Goal: Task Accomplishment & Management: Manage account settings

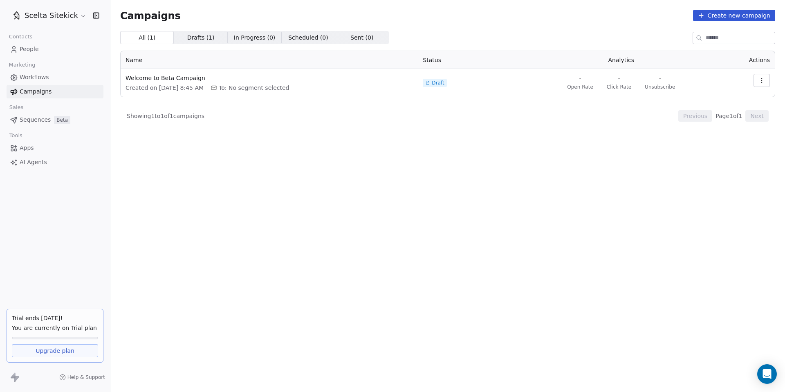
click at [31, 53] on span "People" at bounding box center [29, 49] width 19 height 9
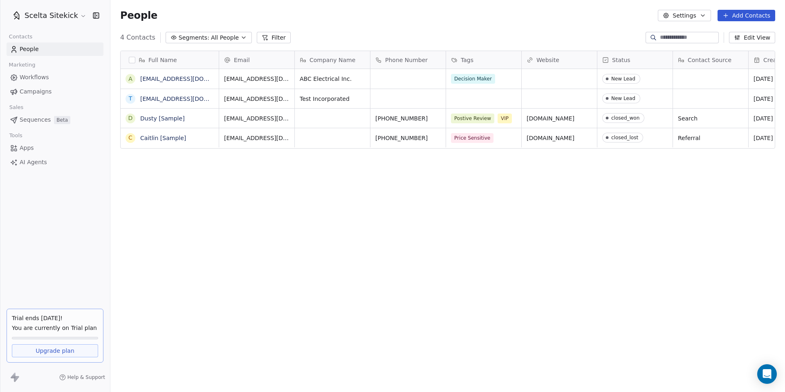
scroll to position [345, 674]
click at [752, 14] on button "Add Contacts" at bounding box center [746, 15] width 58 height 11
click at [739, 32] on span "Create new contact" at bounding box center [749, 33] width 56 height 9
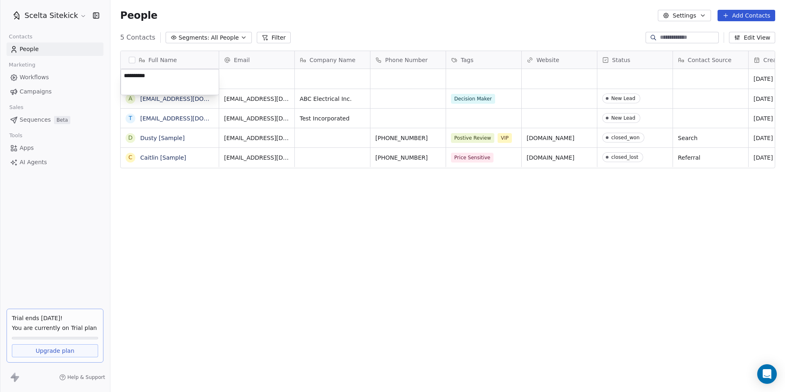
type textarea "**********"
click at [319, 77] on html "**********" at bounding box center [392, 196] width 785 height 392
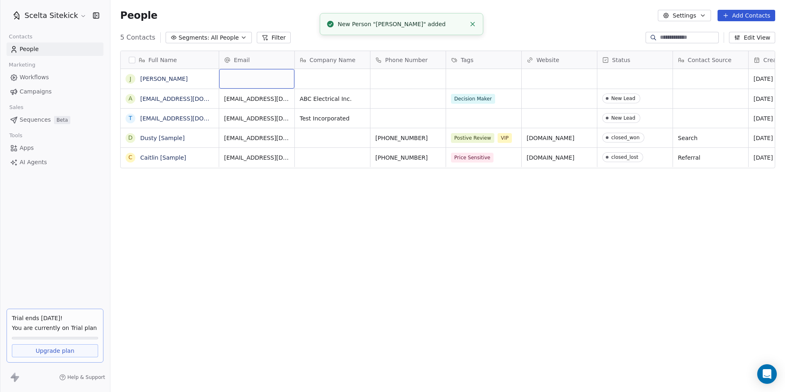
click at [248, 79] on div "grid" at bounding box center [256, 79] width 75 height 20
click at [255, 80] on div "grid" at bounding box center [256, 79] width 75 height 20
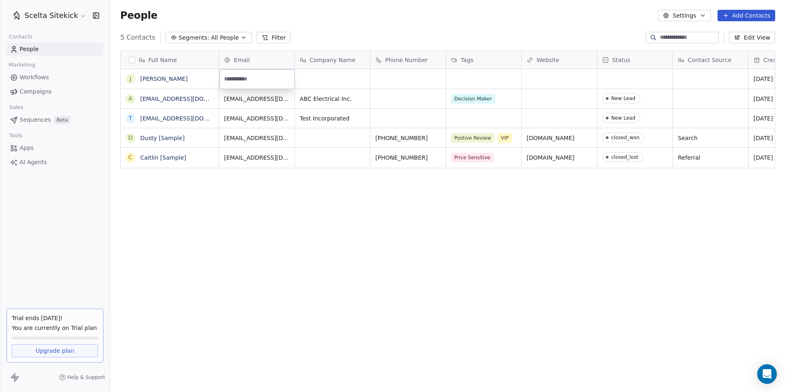
paste input "**********"
type input "**********"
click at [340, 78] on html "Scelta Sitekick Contacts People Marketing Workflows Campaigns Sales Sequences B…" at bounding box center [392, 196] width 785 height 392
click at [326, 80] on div "grid" at bounding box center [332, 79] width 75 height 20
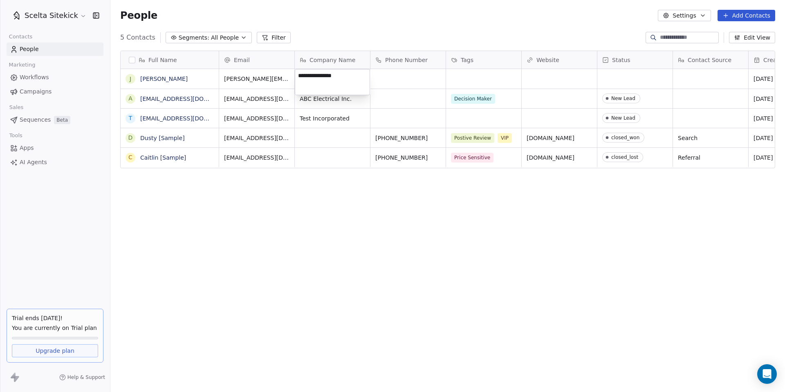
type textarea "**********"
click at [379, 86] on html "Scelta Sitekick Contacts People Marketing Workflows Campaigns Sales Sequences B…" at bounding box center [392, 196] width 785 height 392
click at [459, 72] on div "grid" at bounding box center [483, 79] width 75 height 20
click at [510, 74] on icon "grid" at bounding box center [511, 77] width 7 height 7
click at [495, 77] on div "grid" at bounding box center [483, 79] width 75 height 20
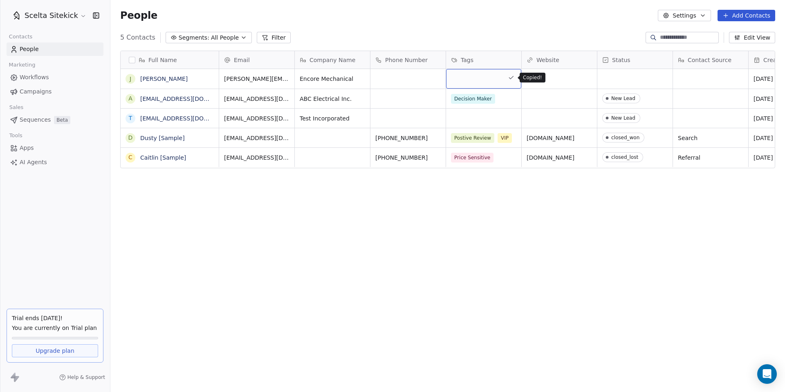
click at [509, 77] on icon "grid" at bounding box center [511, 77] width 4 height 3
click at [486, 81] on div "grid" at bounding box center [483, 79] width 75 height 20
click at [261, 246] on div "Full Name J [PERSON_NAME] a [EMAIL_ADDRESS][DOMAIN_NAME] t [EMAIL_ADDRESS][DOMA…" at bounding box center [447, 216] width 674 height 345
click at [155, 77] on link "[PERSON_NAME]" at bounding box center [163, 79] width 47 height 7
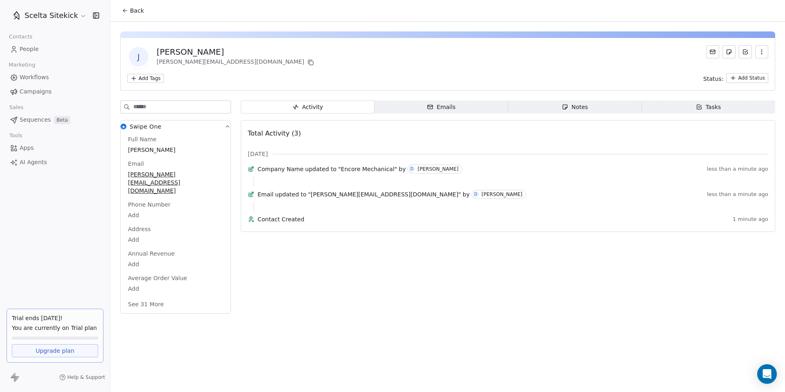
click at [157, 77] on html "Scelta Sitekick Contacts People Marketing Workflows Campaigns Sales Sequences B…" at bounding box center [392, 196] width 785 height 392
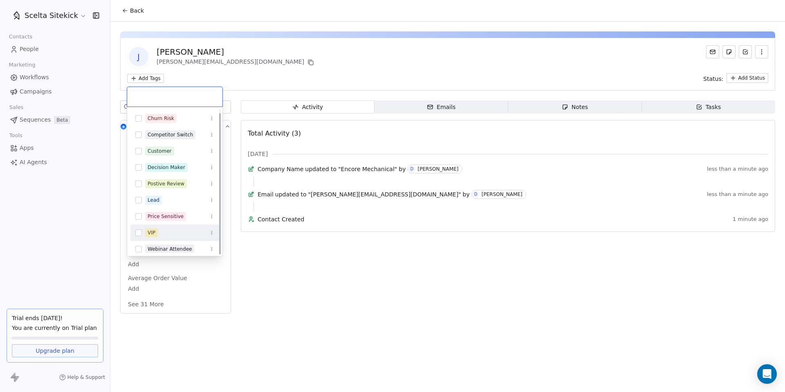
scroll to position [4, 0]
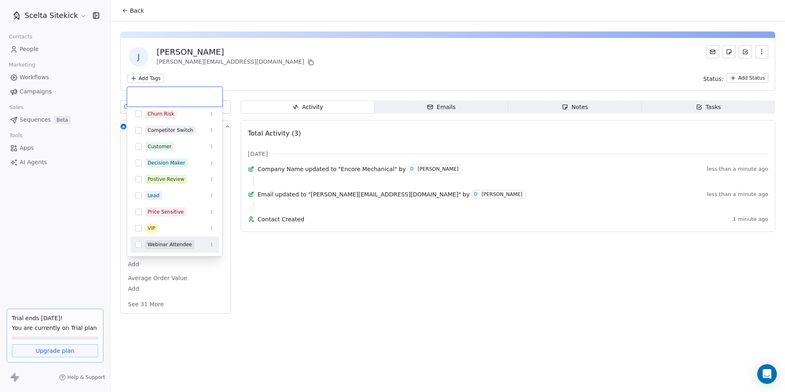
click at [211, 244] on icon "Suggestions" at bounding box center [211, 244] width 5 height 5
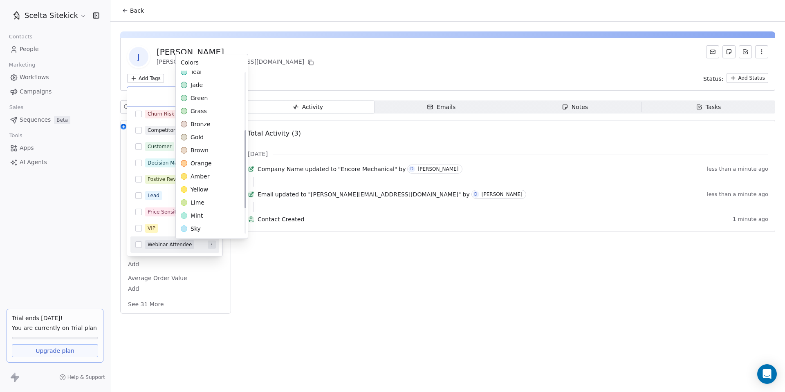
scroll to position [0, 0]
click at [135, 246] on html "Scelta Sitekick Contacts People Marketing Workflows Campaigns Sales Sequences B…" at bounding box center [392, 196] width 785 height 392
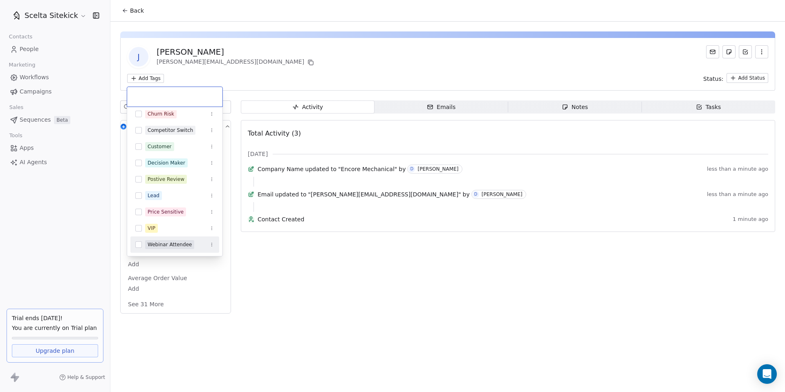
click at [139, 247] on button "Suggestions" at bounding box center [138, 245] width 7 height 7
click at [182, 96] on icon at bounding box center [183, 96] width 5 height 5
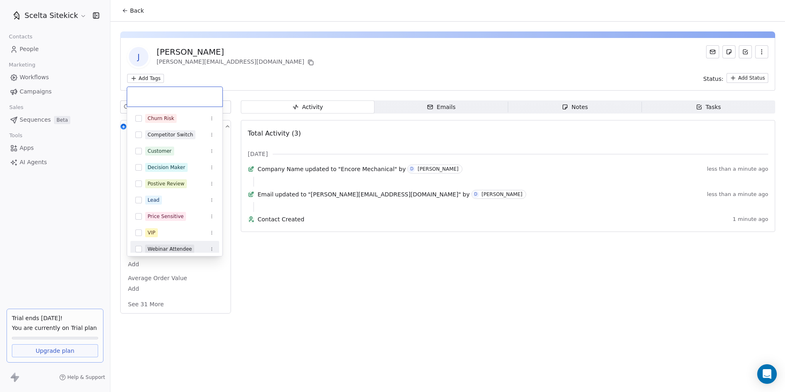
click at [211, 250] on icon "Suggestions" at bounding box center [211, 249] width 5 height 5
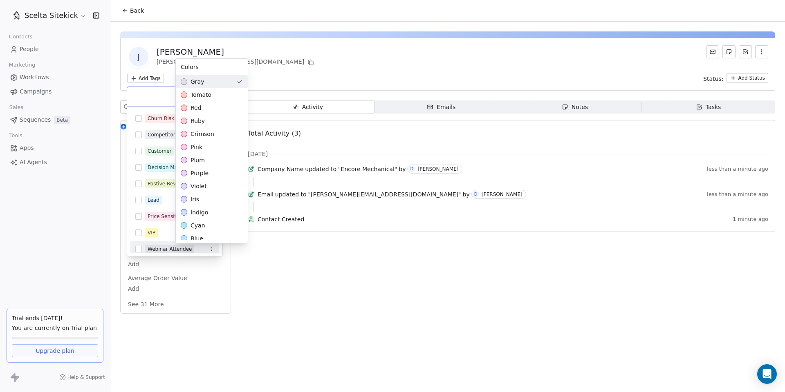
click at [211, 250] on html "Scelta Sitekick Contacts People Marketing Workflows Campaigns Sales Sequences B…" at bounding box center [392, 196] width 785 height 392
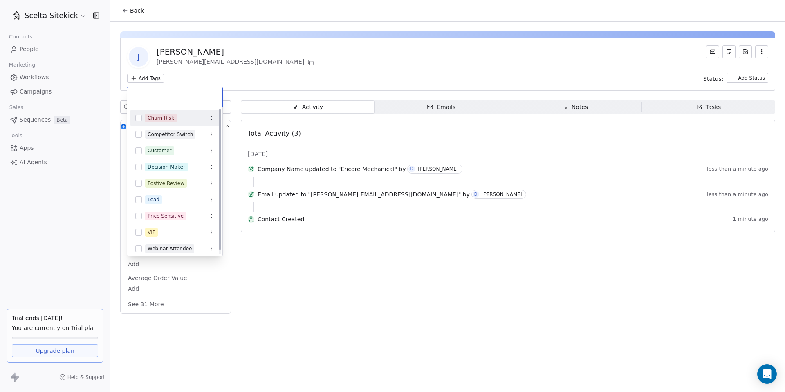
click at [157, 98] on input "text" at bounding box center [174, 96] width 85 height 9
type input "*"
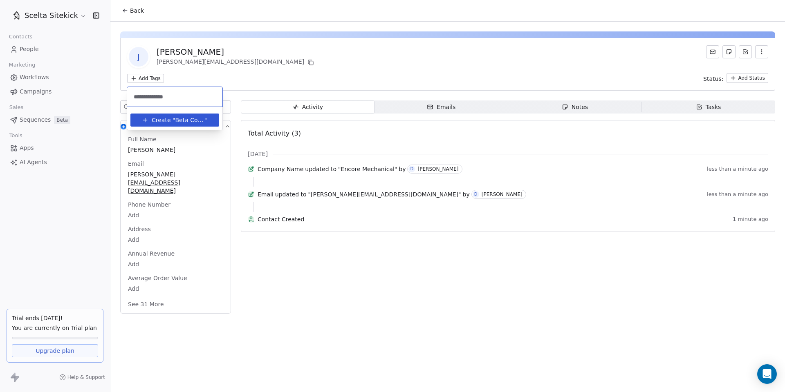
type input "**********"
click at [170, 119] on span "Create "" at bounding box center [163, 120] width 23 height 9
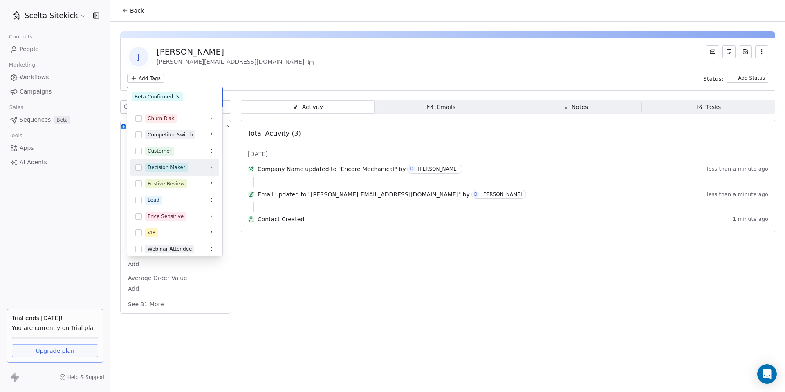
scroll to position [21, 0]
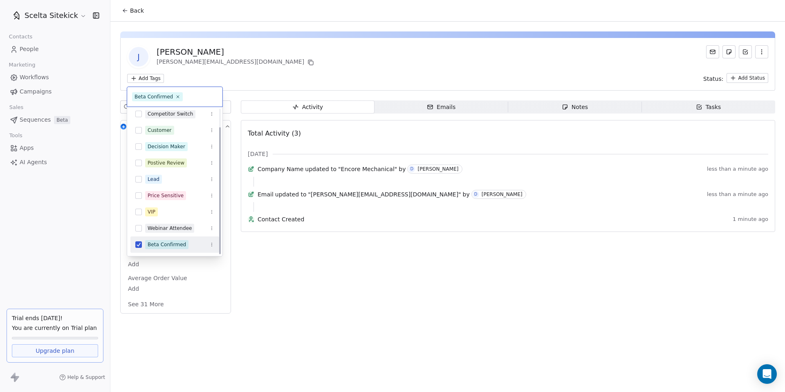
click at [210, 244] on icon "Suggestions" at bounding box center [211, 244] width 5 height 5
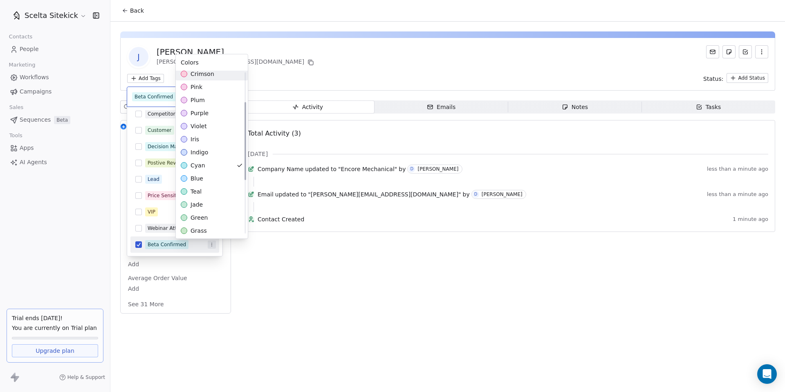
scroll to position [69, 0]
click at [190, 164] on span "blue" at bounding box center [196, 165] width 13 height 8
click at [146, 101] on html "Scelta Sitekick Contacts People Marketing Workflows Campaigns Sales Sequences B…" at bounding box center [392, 196] width 785 height 392
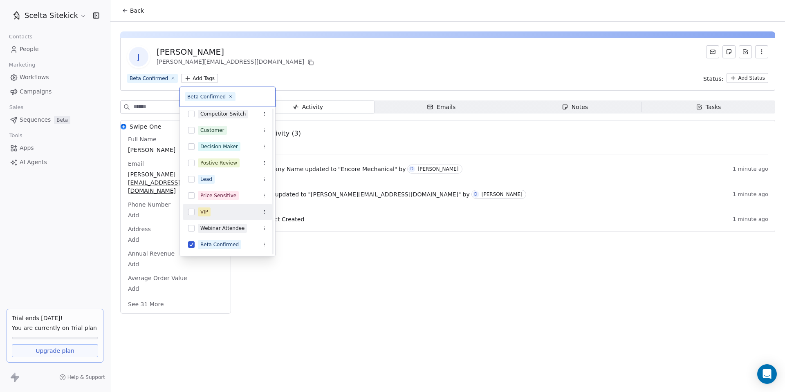
click at [263, 62] on html "Scelta Sitekick Contacts People Marketing Workflows Campaigns Sales Sequences B…" at bounding box center [392, 196] width 785 height 392
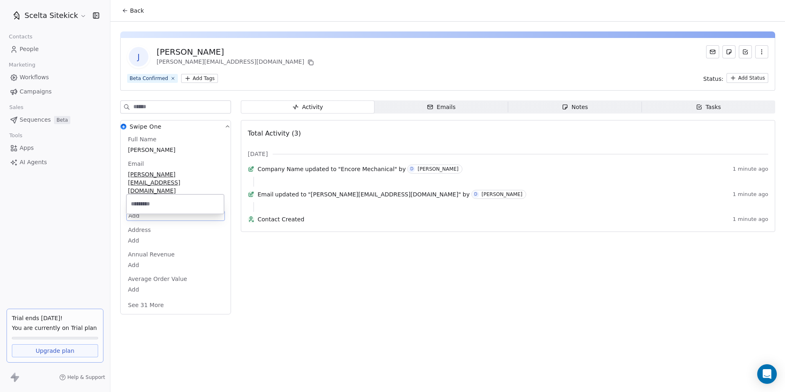
click at [136, 198] on body "Scelta Sitekick Contacts People Marketing Workflows Campaigns Sales Sequences B…" at bounding box center [392, 196] width 785 height 392
type input "**********"
click at [273, 294] on html "**********" at bounding box center [392, 196] width 785 height 392
click at [148, 297] on button "See 31 More" at bounding box center [146, 304] width 46 height 15
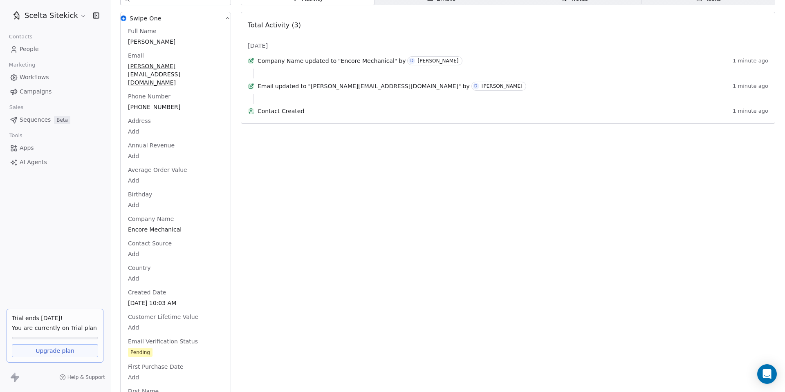
click at [133, 240] on html "Scelta Sitekick Contacts People Marketing Workflows Campaigns Sales Sequences B…" at bounding box center [392, 196] width 785 height 392
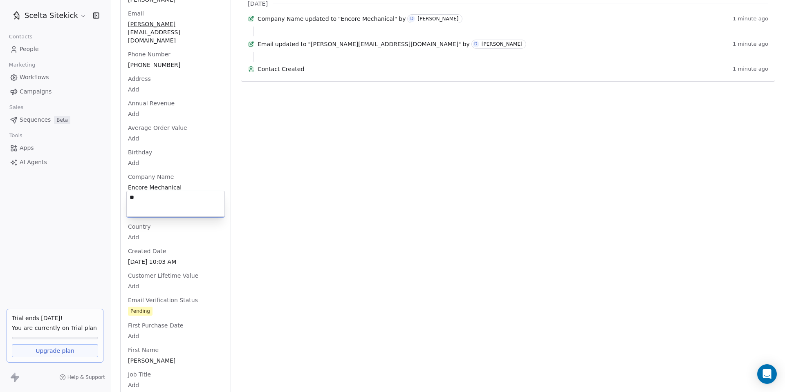
type textarea "*"
type textarea "**********"
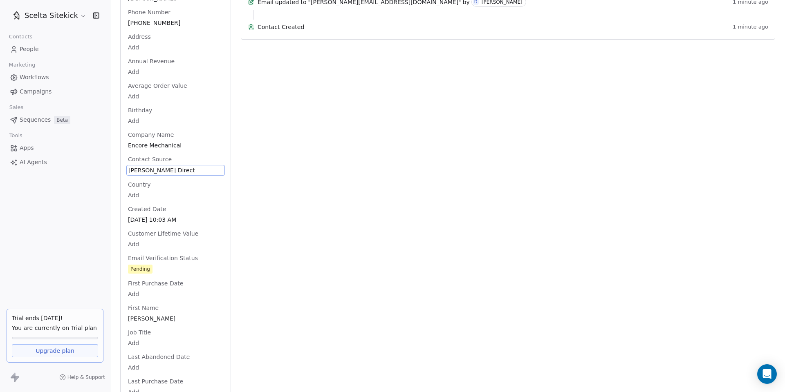
scroll to position [249, 0]
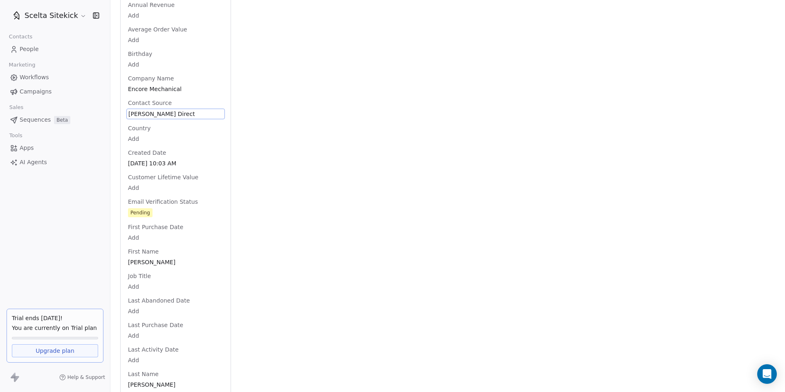
click at [143, 255] on div "Full Name [PERSON_NAME] Email [PERSON_NAME][EMAIL_ADDRESS][DOMAIN_NAME] Phone N…" at bounding box center [175, 346] width 98 height 921
click at [148, 208] on div "Pending" at bounding box center [141, 212] width 20 height 8
click at [162, 208] on span "Pending" at bounding box center [175, 212] width 94 height 9
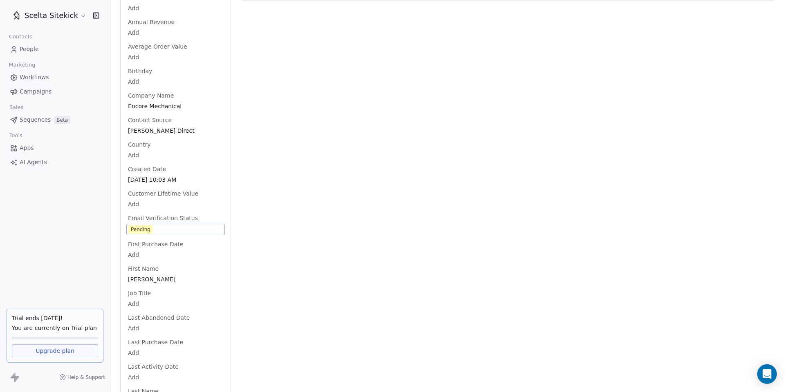
scroll to position [0, 0]
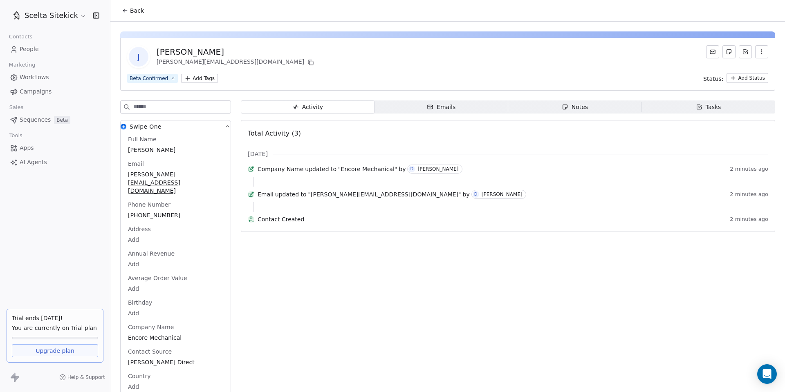
click at [561, 110] on span "Notes Notes" at bounding box center [575, 107] width 134 height 13
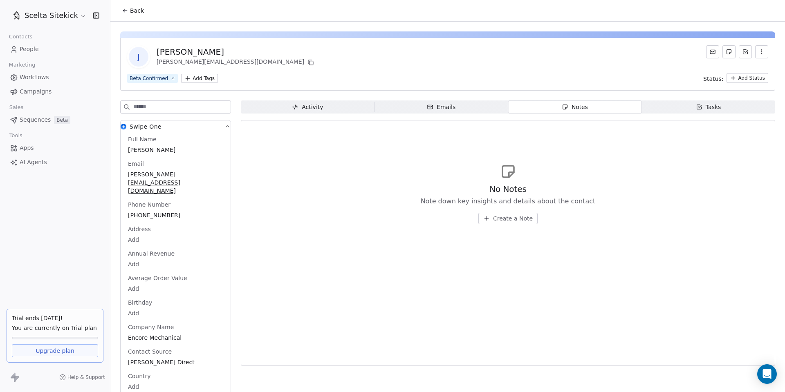
click at [140, 57] on span "J" at bounding box center [139, 57] width 20 height 20
click at [763, 53] on icon "button" at bounding box center [761, 52] width 7 height 7
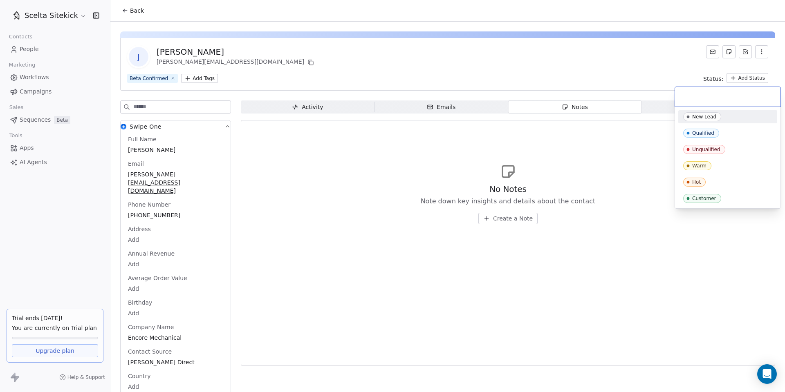
click at [750, 77] on html "Scelta Sitekick Contacts People Marketing Workflows Campaigns Sales Sequences B…" at bounding box center [392, 196] width 785 height 392
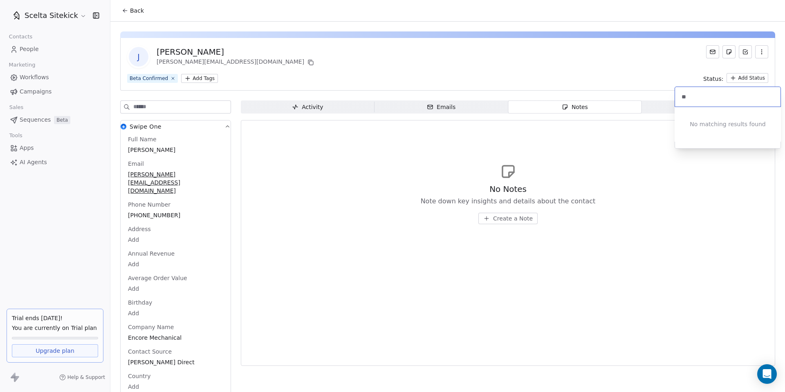
type input "*"
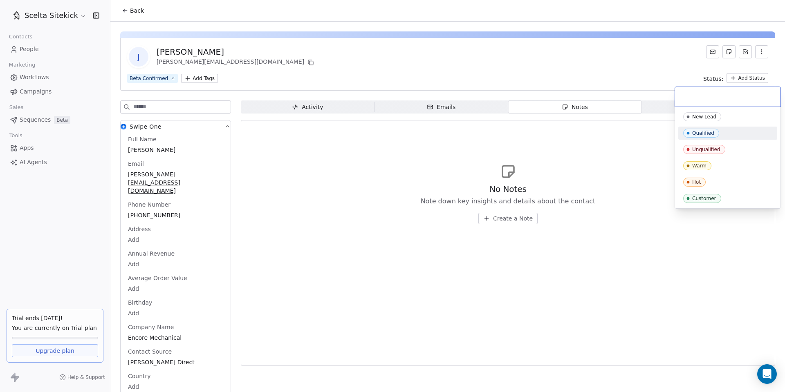
click at [711, 132] on div "Qualified" at bounding box center [703, 133] width 22 height 6
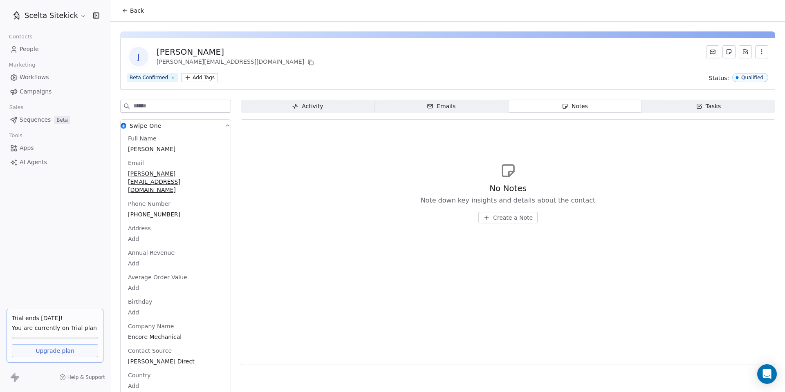
click at [29, 49] on span "People" at bounding box center [29, 49] width 19 height 9
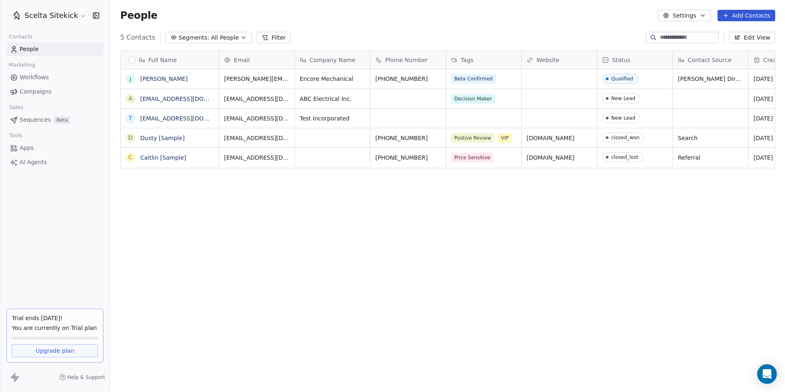
scroll to position [345, 674]
click at [759, 34] on button "Edit View" at bounding box center [752, 37] width 46 height 11
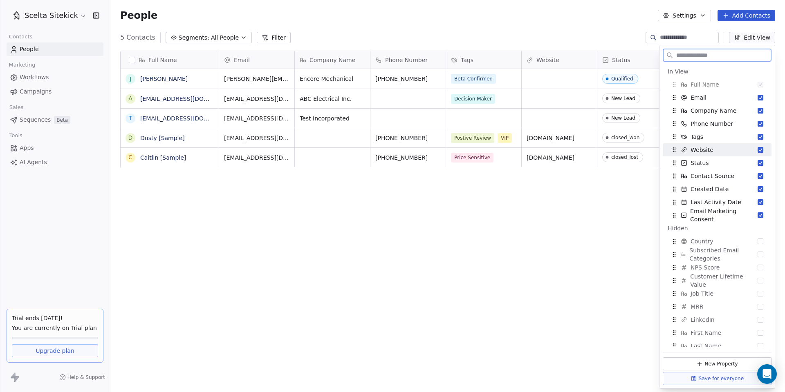
click at [761, 152] on button "Suggestions" at bounding box center [760, 150] width 6 height 6
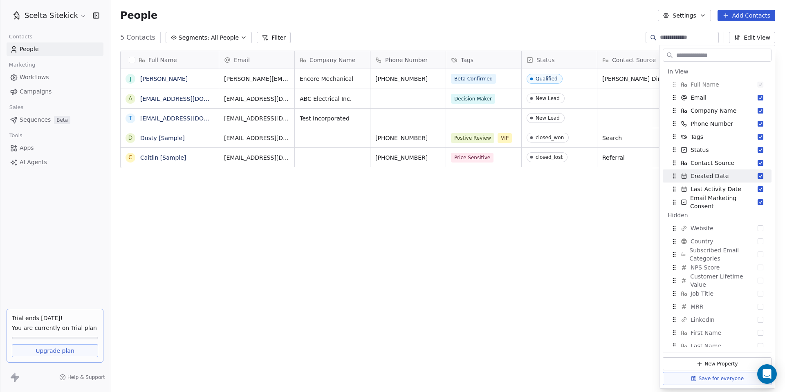
click at [586, 221] on div "Full Name J [PERSON_NAME] a [EMAIL_ADDRESS][DOMAIN_NAME] t [EMAIL_ADDRESS][DOMA…" at bounding box center [447, 216] width 674 height 345
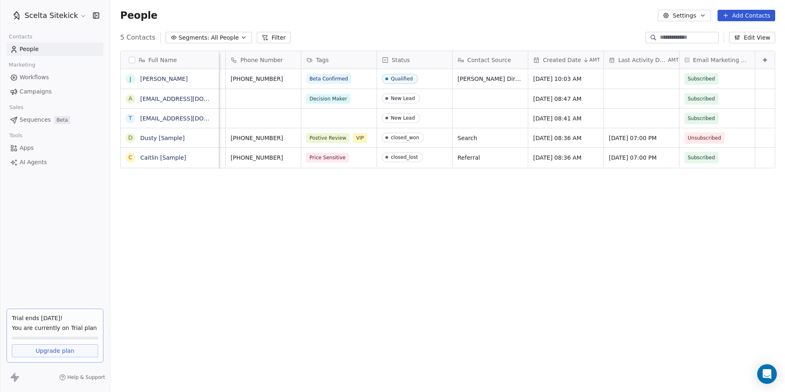
scroll to position [0, 0]
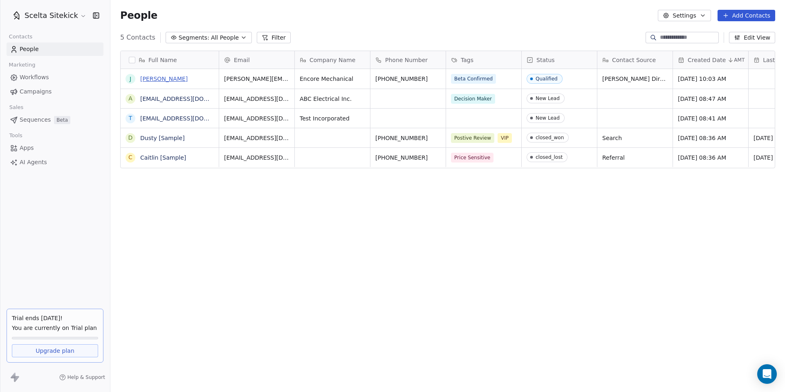
click at [161, 81] on link "[PERSON_NAME]" at bounding box center [163, 79] width 47 height 7
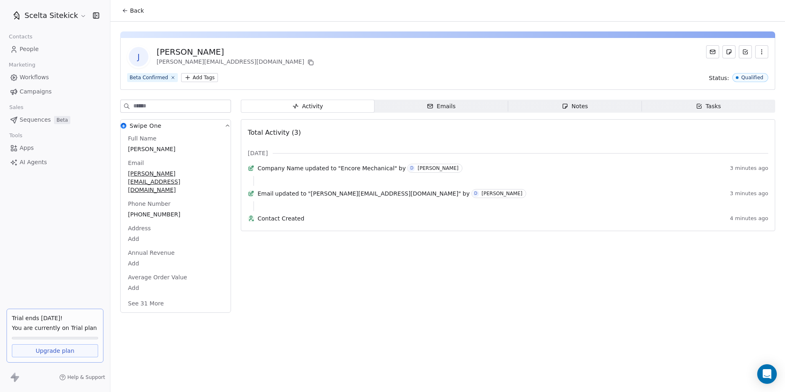
click at [137, 52] on span "J" at bounding box center [139, 57] width 20 height 20
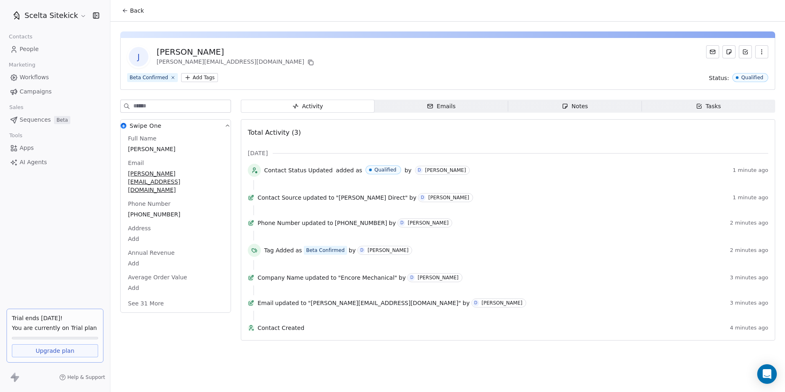
click at [146, 296] on button "See 31 More" at bounding box center [146, 303] width 46 height 15
click at [141, 61] on span "J" at bounding box center [139, 57] width 20 height 20
click at [43, 51] on link "People" at bounding box center [55, 49] width 97 height 13
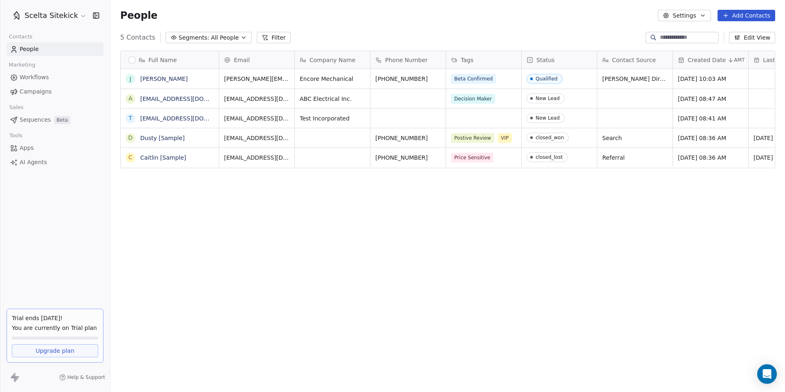
scroll to position [345, 674]
click at [243, 259] on div "Full Name J [PERSON_NAME] a [EMAIL_ADDRESS][DOMAIN_NAME] t [EMAIL_ADDRESS][DOMA…" at bounding box center [447, 216] width 674 height 345
click at [148, 76] on link "[PERSON_NAME]" at bounding box center [163, 79] width 47 height 7
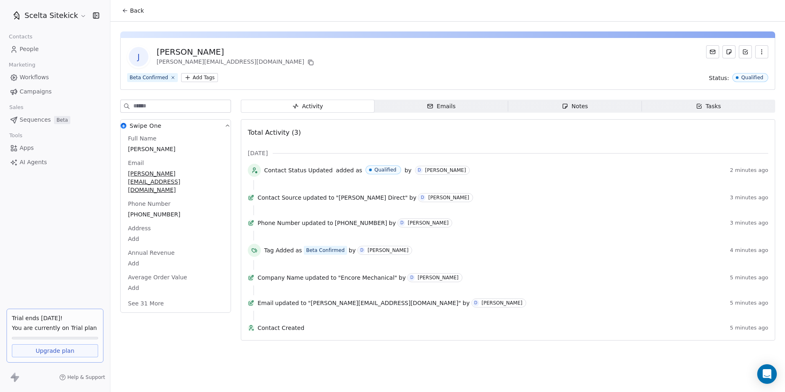
click at [766, 51] on button "button" at bounding box center [761, 51] width 13 height 13
click at [765, 51] on button "button" at bounding box center [761, 51] width 13 height 13
click at [137, 128] on span "Swipe One" at bounding box center [146, 126] width 32 height 8
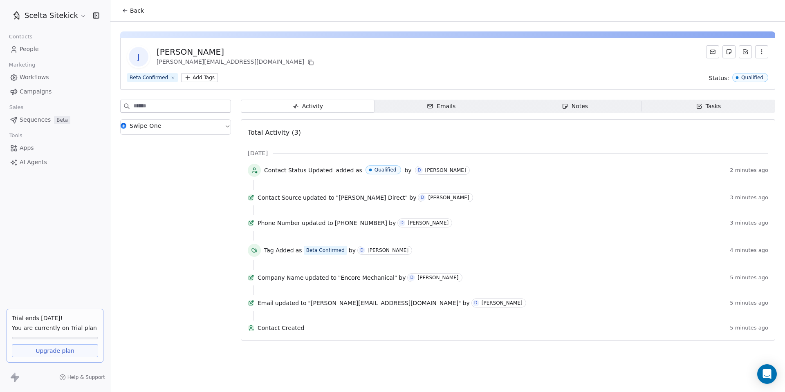
click at [137, 128] on span "Swipe One" at bounding box center [146, 126] width 32 height 8
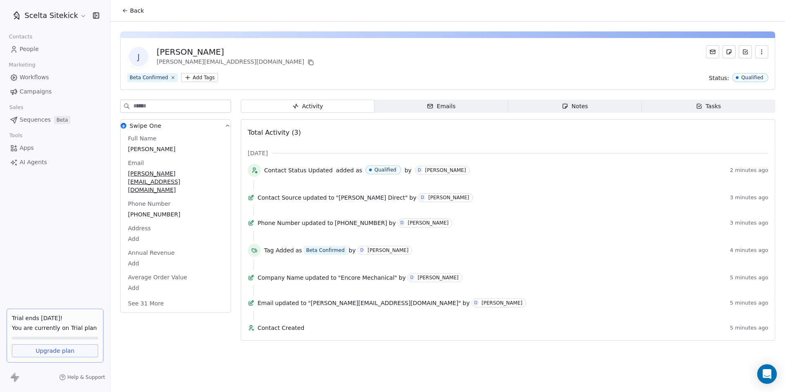
click at [151, 106] on input at bounding box center [181, 106] width 97 height 12
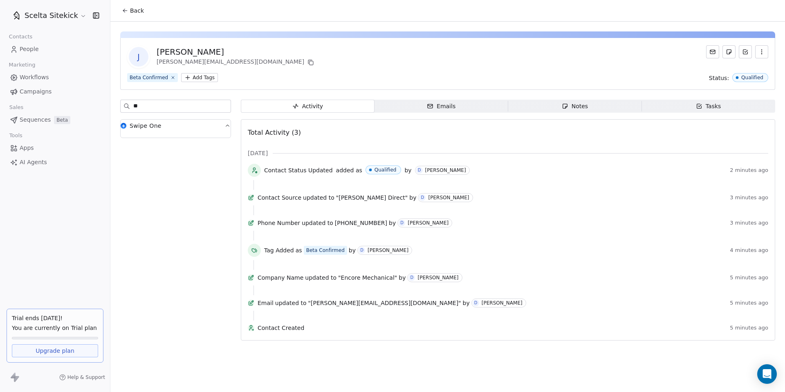
type input "*"
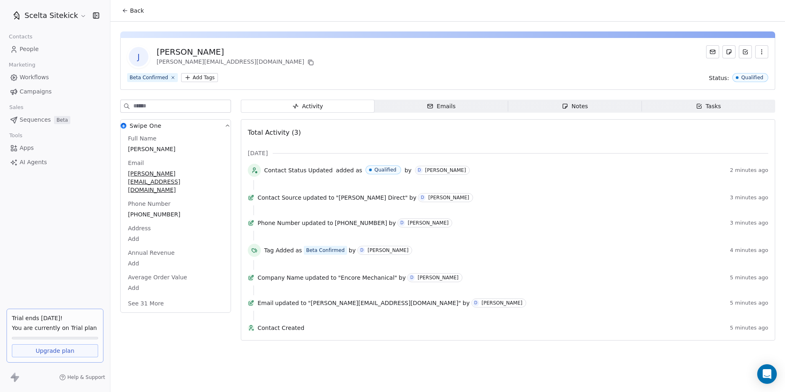
click at [147, 296] on button "See 31 More" at bounding box center [146, 303] width 46 height 15
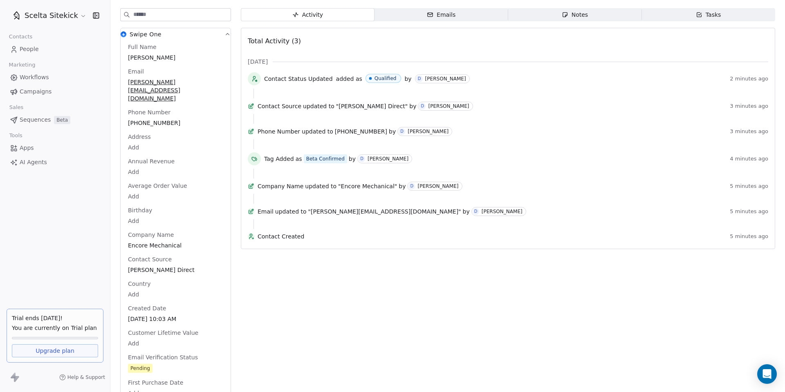
scroll to position [93, 0]
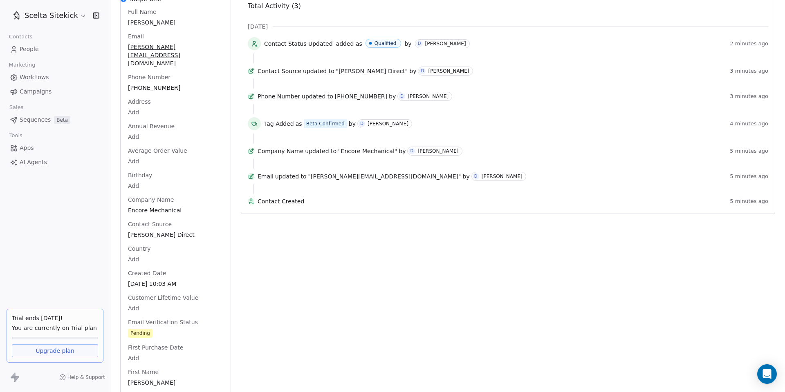
click at [136, 170] on html "Scelta Sitekick Contacts People Marketing Workflows Campaigns Sales Sequences B…" at bounding box center [392, 196] width 785 height 392
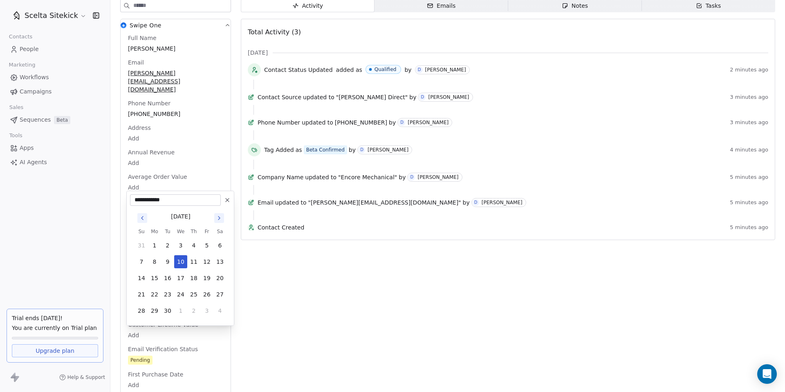
click at [141, 217] on icon "Go to previous month" at bounding box center [142, 218] width 7 height 7
click at [153, 293] on button "23" at bounding box center [154, 294] width 13 height 13
type input "**********"
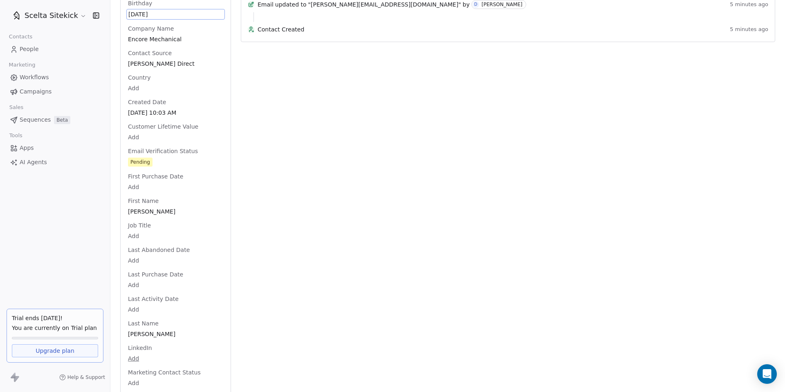
scroll to position [304, 0]
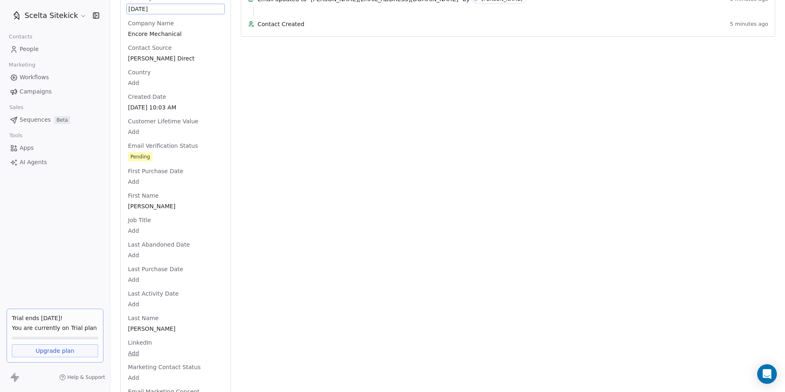
click at [137, 214] on body "Scelta Sitekick Contacts People Marketing Workflows Campaigns Sales Sequences B…" at bounding box center [392, 196] width 785 height 392
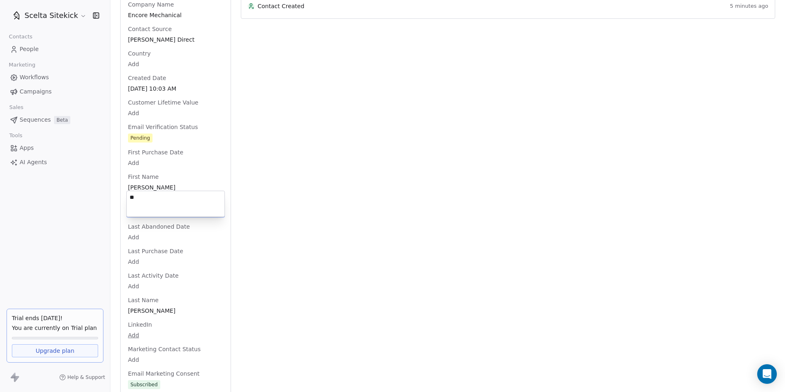
type textarea "*"
type textarea "*********"
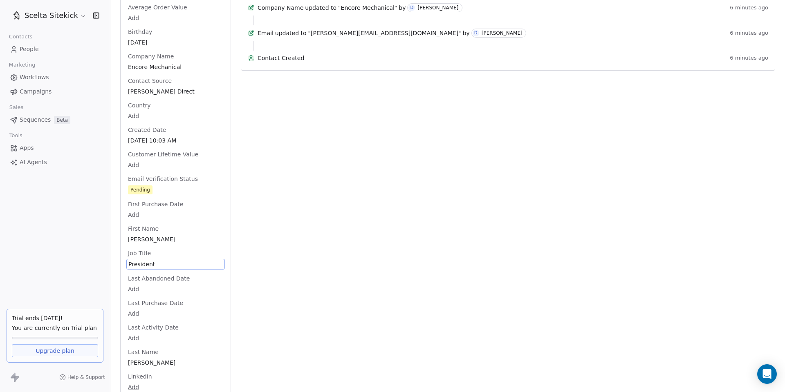
scroll to position [0, 0]
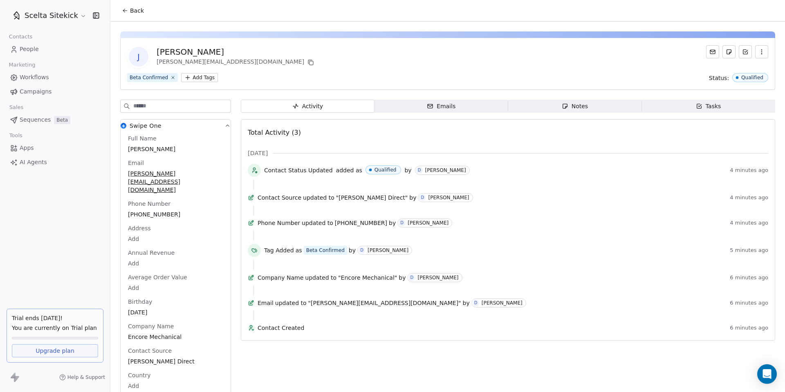
click at [226, 126] on icon "button" at bounding box center [228, 126] width 4 height 2
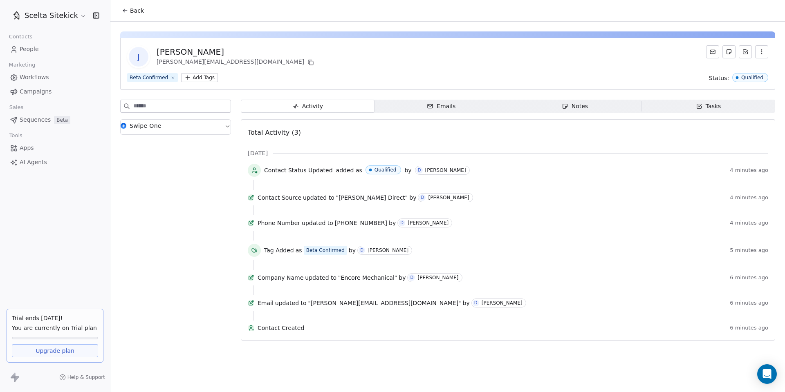
click at [449, 108] on div "Emails" at bounding box center [441, 106] width 29 height 9
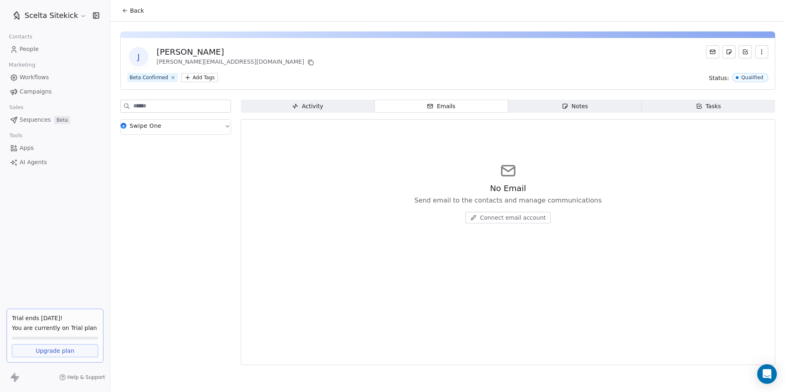
click at [560, 105] on span "Notes Notes" at bounding box center [575, 106] width 134 height 13
click at [9, 47] on link "People" at bounding box center [55, 49] width 97 height 13
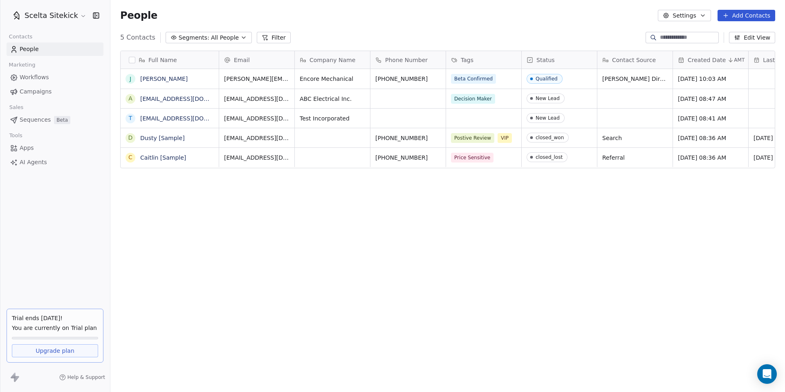
scroll to position [345, 674]
click at [748, 37] on button "Edit View" at bounding box center [752, 37] width 46 height 11
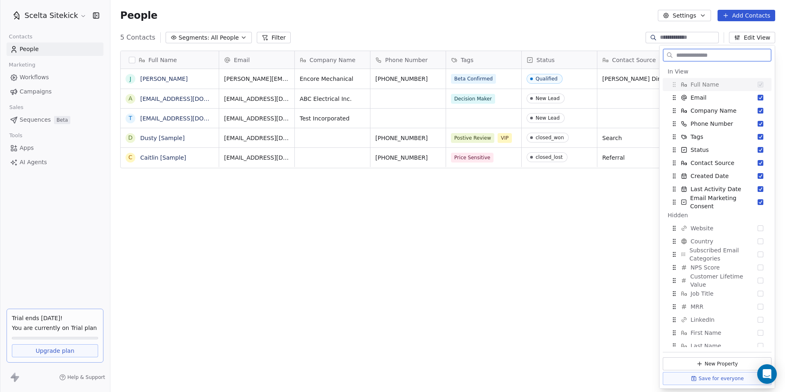
click at [697, 13] on button "Settings" at bounding box center [684, 15] width 53 height 11
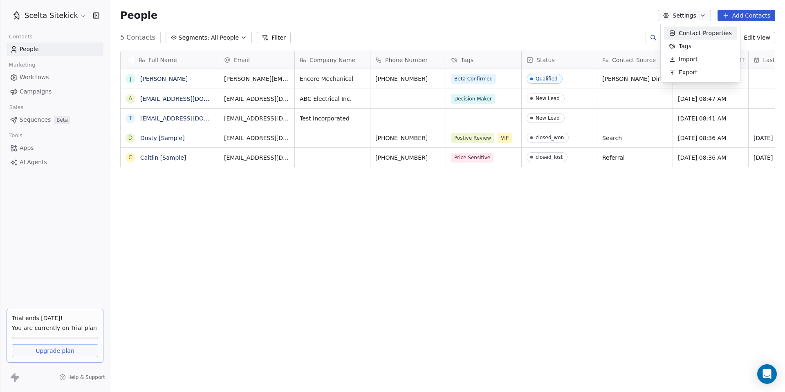
click at [387, 217] on html "Scelta Sitekick Contacts People Marketing Workflows Campaigns Sales Sequences B…" at bounding box center [392, 196] width 785 height 392
click at [695, 13] on button "Settings" at bounding box center [684, 15] width 53 height 11
click at [688, 31] on span "Contact Properties" at bounding box center [704, 33] width 53 height 9
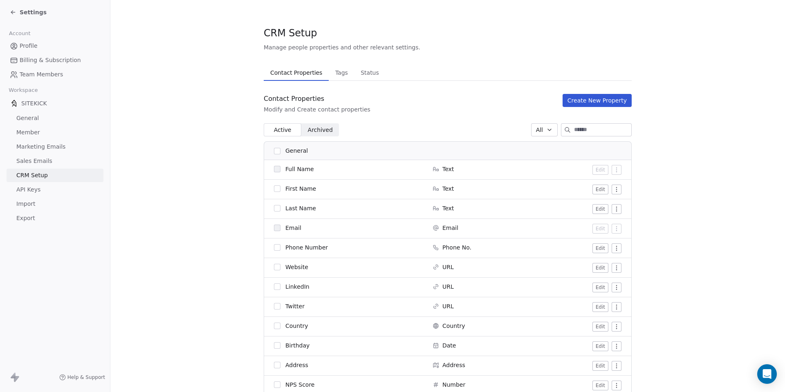
click at [586, 105] on button "Create New Property" at bounding box center [596, 100] width 69 height 13
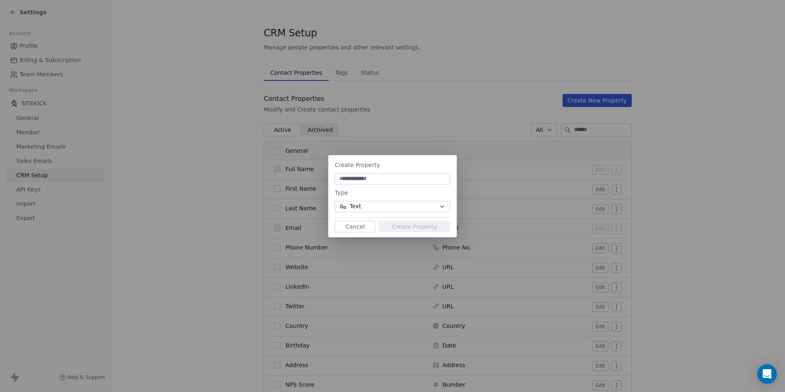
click at [359, 205] on span "Text" at bounding box center [354, 206] width 11 height 9
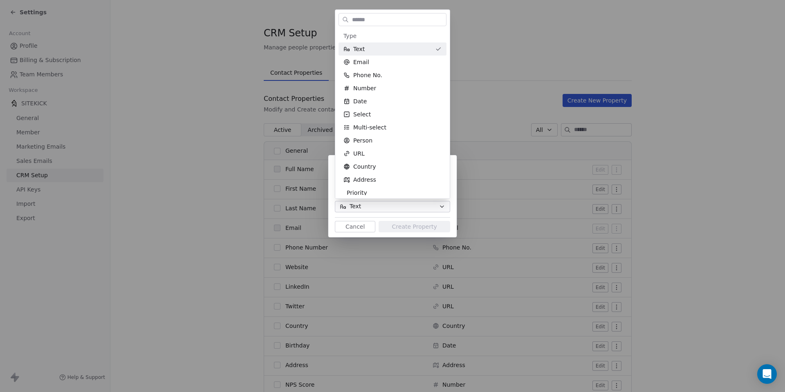
type input "*"
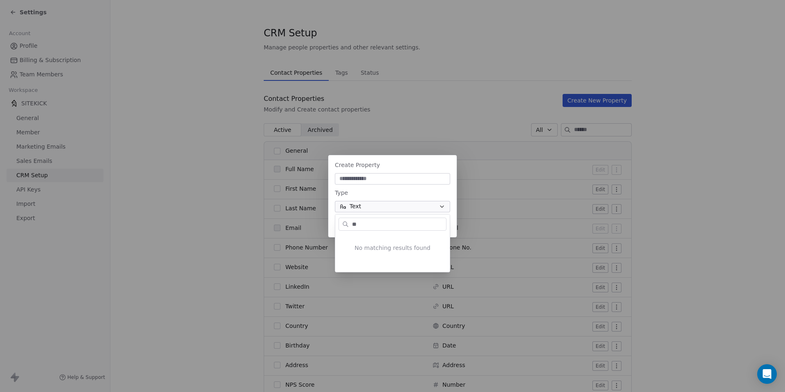
type input "*"
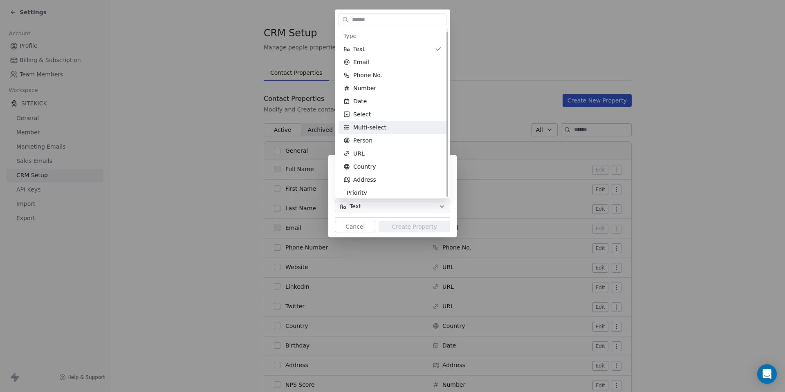
scroll to position [4, 0]
click at [391, 139] on div "Person" at bounding box center [392, 136] width 98 height 8
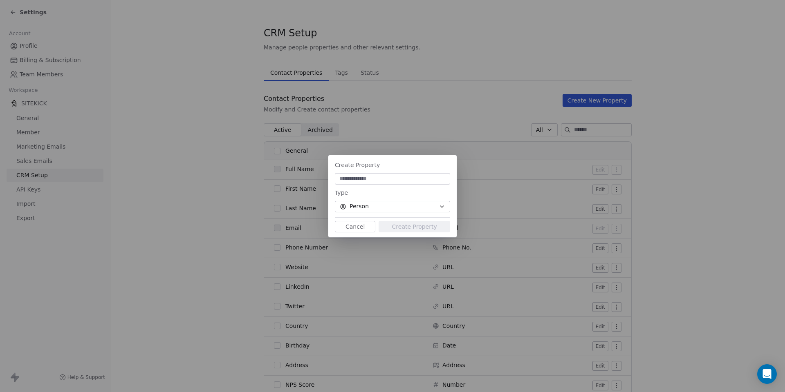
click at [363, 179] on input at bounding box center [392, 179] width 112 height 8
type input "*****"
click at [401, 226] on button "Create Property" at bounding box center [414, 226] width 72 height 11
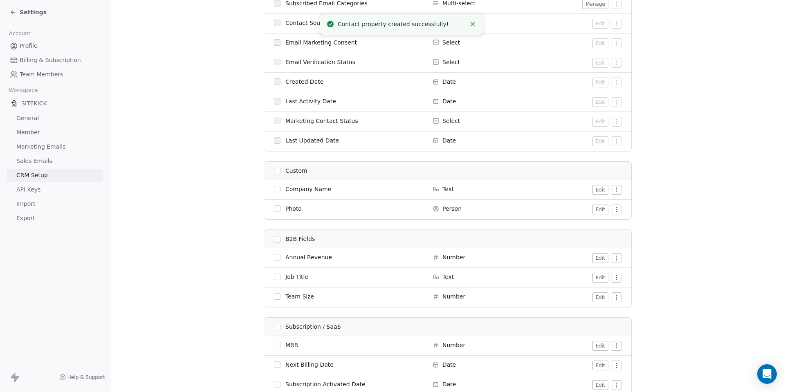
scroll to position [496, 0]
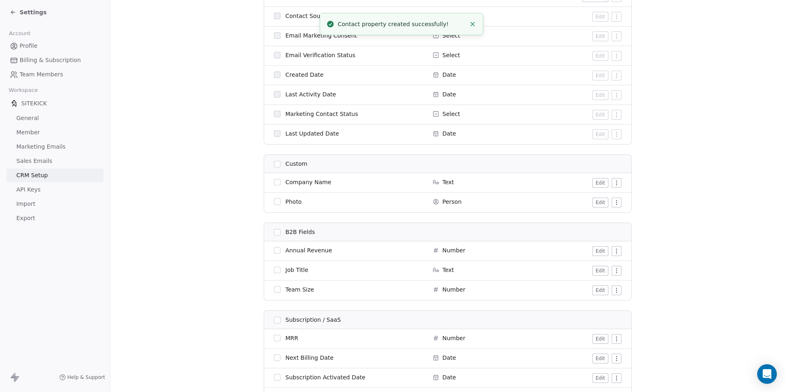
click at [604, 202] on button "Edit" at bounding box center [600, 203] width 16 height 10
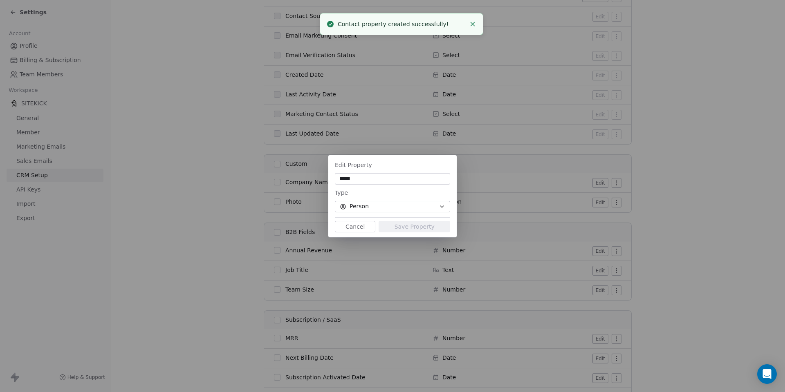
click at [351, 228] on button "Cancel" at bounding box center [355, 226] width 40 height 11
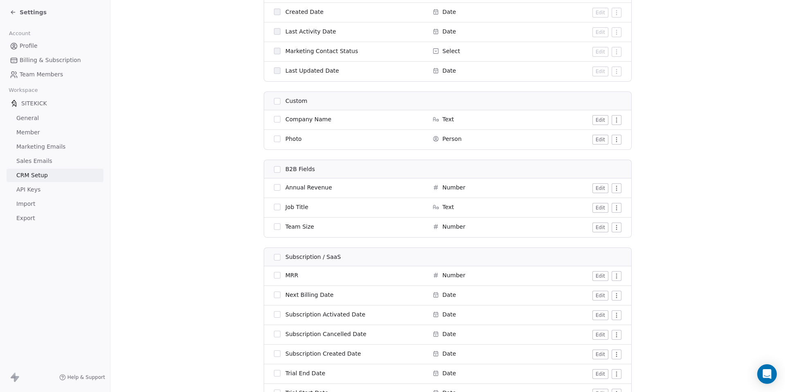
scroll to position [607, 0]
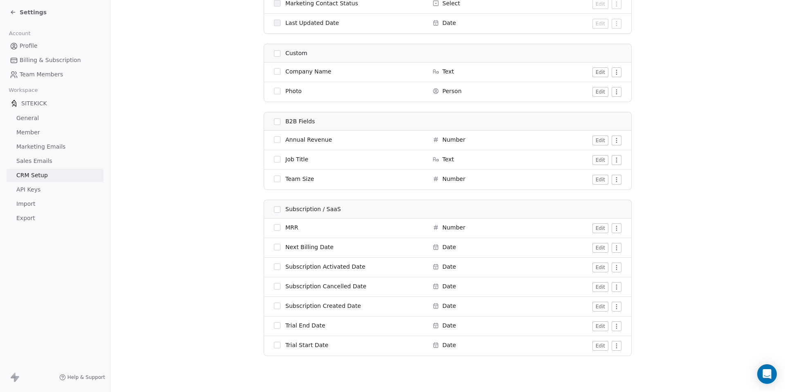
click at [48, 165] on link "Sales Emails" at bounding box center [55, 160] width 97 height 13
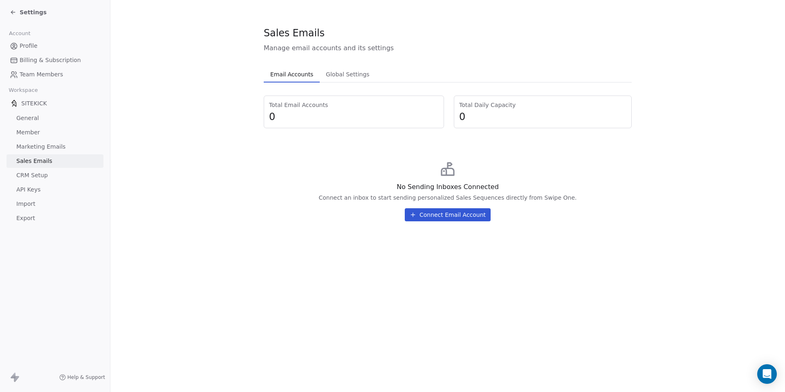
click at [44, 146] on span "Marketing Emails" at bounding box center [40, 147] width 49 height 9
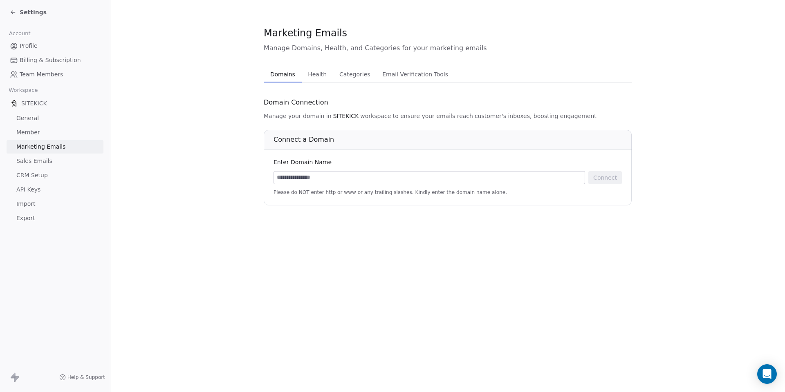
click at [31, 76] on span "Team Members" at bounding box center [41, 74] width 43 height 9
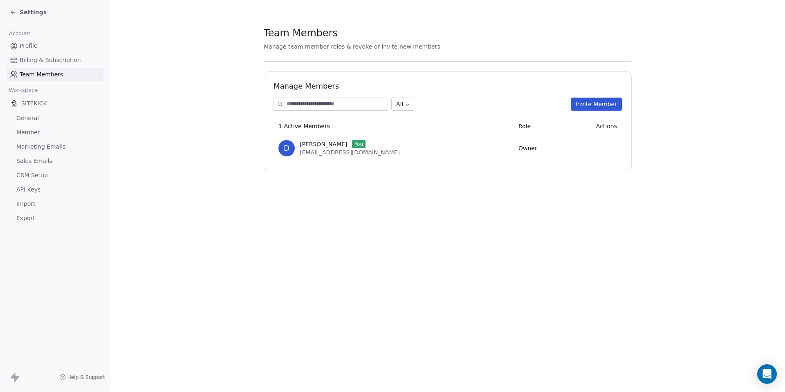
click at [288, 149] on span "D" at bounding box center [286, 148] width 16 height 16
click at [18, 13] on div "Settings" at bounding box center [28, 12] width 37 height 8
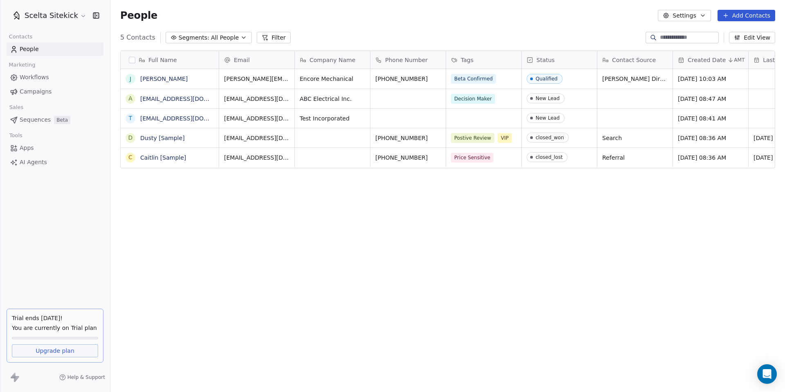
scroll to position [345, 674]
click at [212, 228] on div "Full Name J [PERSON_NAME] a [EMAIL_ADDRESS][DOMAIN_NAME] t [EMAIL_ADDRESS][DOMA…" at bounding box center [447, 216] width 674 height 345
click at [240, 273] on div "Full Name J [PERSON_NAME] a [EMAIL_ADDRESS][DOMAIN_NAME] t [EMAIL_ADDRESS][DOMA…" at bounding box center [447, 216] width 674 height 345
click at [747, 16] on button "Add Contacts" at bounding box center [746, 15] width 58 height 11
click at [737, 31] on span "Create new contact" at bounding box center [749, 33] width 56 height 9
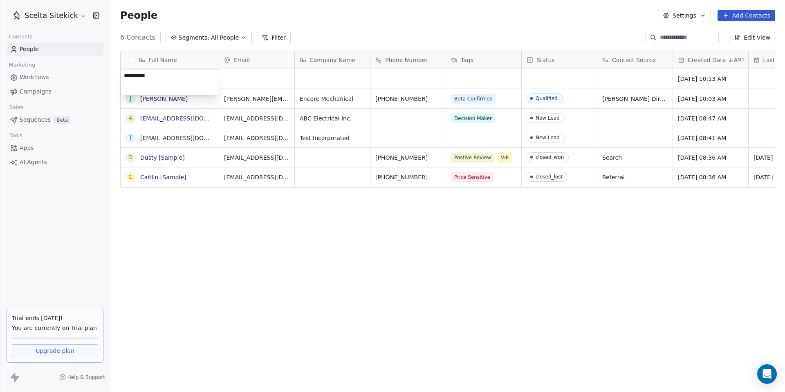
type textarea "**********"
click at [240, 83] on html "Scelta Sitekick Contacts People Marketing Workflows Campaigns Sales Sequences B…" at bounding box center [392, 196] width 785 height 392
click at [264, 82] on div "grid" at bounding box center [256, 79] width 75 height 20
type input "**********"
click at [318, 80] on html "Scelta Sitekick Contacts People Marketing Workflows Campaigns Sales Sequences B…" at bounding box center [392, 196] width 785 height 392
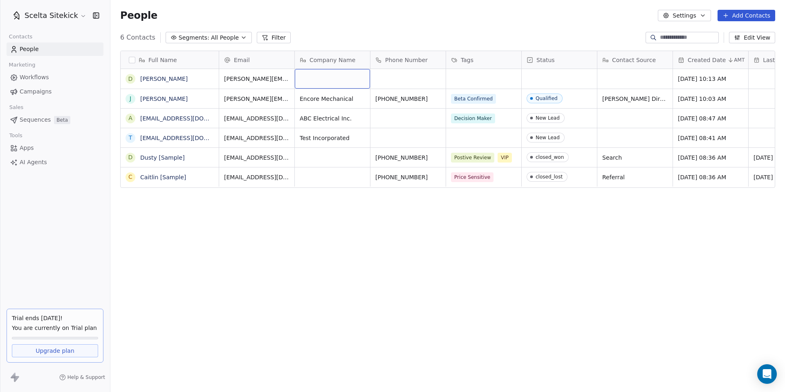
click at [318, 80] on div "grid" at bounding box center [332, 79] width 75 height 20
click at [311, 81] on div "grid" at bounding box center [332, 79] width 75 height 20
type textarea "**********"
click at [391, 76] on html "Scelta Sitekick Contacts People Marketing Workflows Campaigns Sales Sequences B…" at bounding box center [392, 196] width 785 height 392
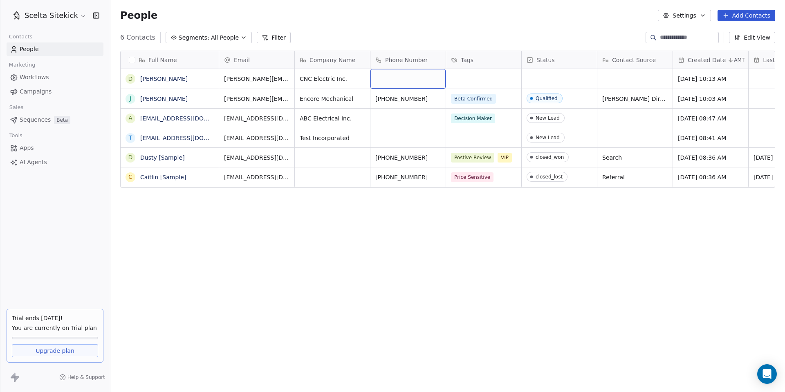
click at [416, 78] on div "grid" at bounding box center [407, 79] width 75 height 20
type input "**********"
click at [409, 238] on html "Scelta Sitekick Contacts People Marketing Workflows Campaigns Sales Sequences B…" at bounding box center [392, 196] width 785 height 392
click at [474, 78] on div "grid" at bounding box center [483, 79] width 75 height 20
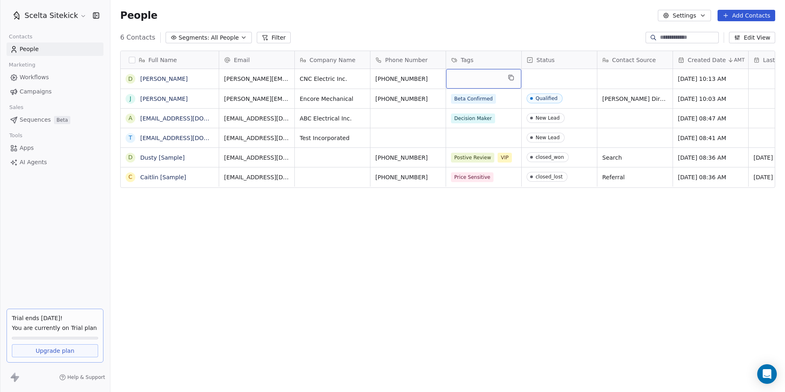
click at [493, 78] on div "grid" at bounding box center [483, 79] width 75 height 20
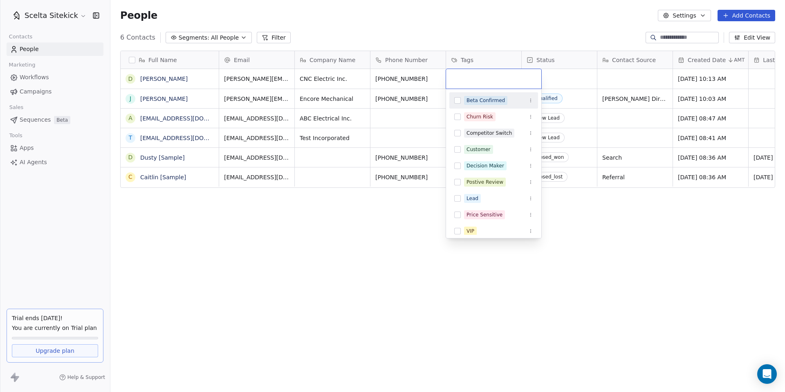
click at [459, 98] on button "Suggestions" at bounding box center [457, 100] width 7 height 7
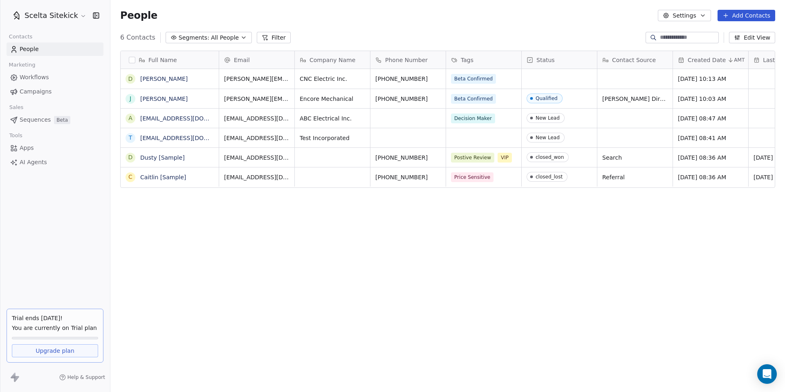
click at [407, 196] on html "Scelta Sitekick Contacts People Marketing Workflows Campaigns Sales Sequences B…" at bounding box center [392, 196] width 785 height 392
click at [130, 119] on button "grid" at bounding box center [129, 118] width 7 height 7
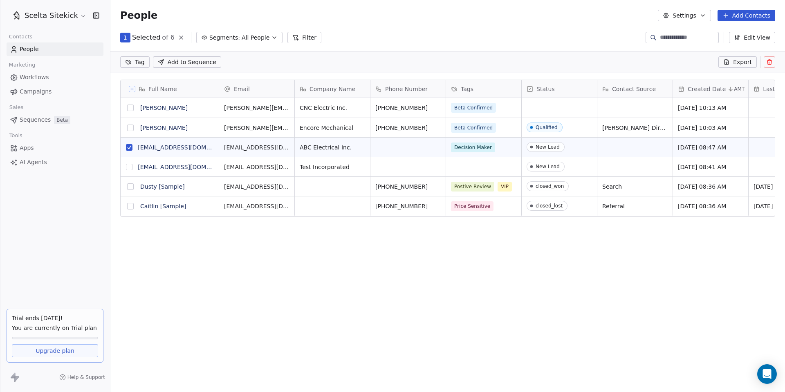
scroll to position [317, 674]
click at [132, 166] on button "grid" at bounding box center [129, 167] width 7 height 7
click at [132, 188] on button "grid" at bounding box center [130, 187] width 7 height 7
click at [130, 207] on button "grid" at bounding box center [130, 206] width 7 height 7
click at [770, 63] on icon at bounding box center [770, 63] width 0 height 2
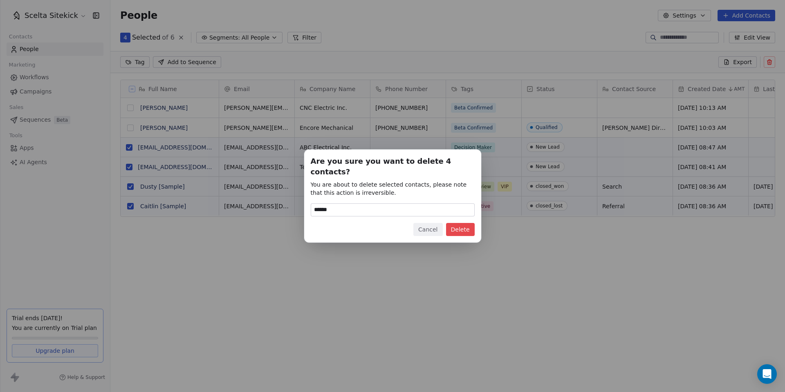
type input "******"
click at [466, 226] on button "Delete" at bounding box center [460, 229] width 29 height 13
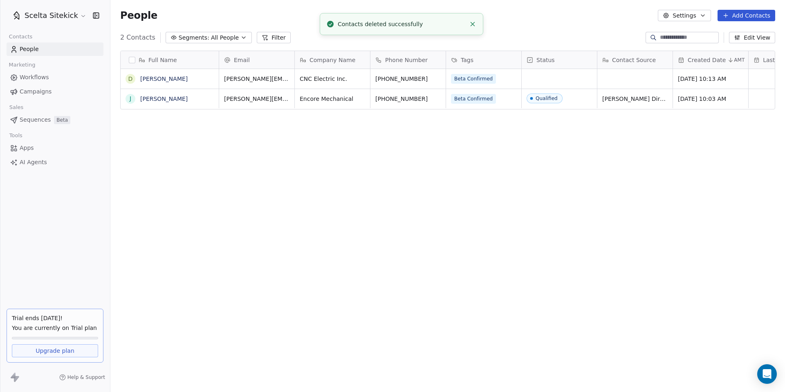
click at [143, 16] on span "People" at bounding box center [138, 15] width 37 height 12
click at [701, 14] on icon "button" at bounding box center [702, 15] width 7 height 7
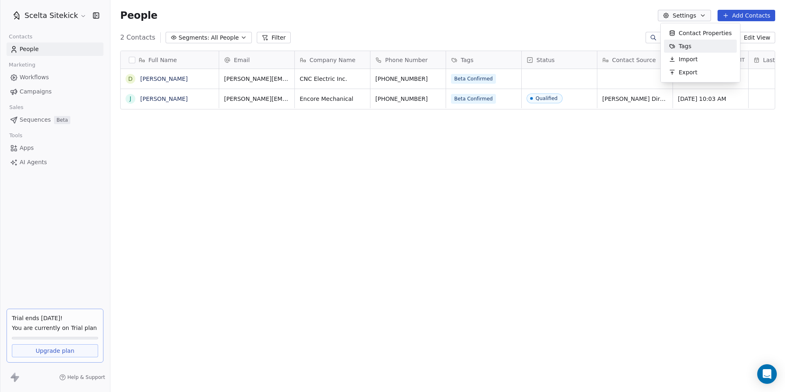
click at [682, 45] on span "Tags" at bounding box center [684, 46] width 13 height 9
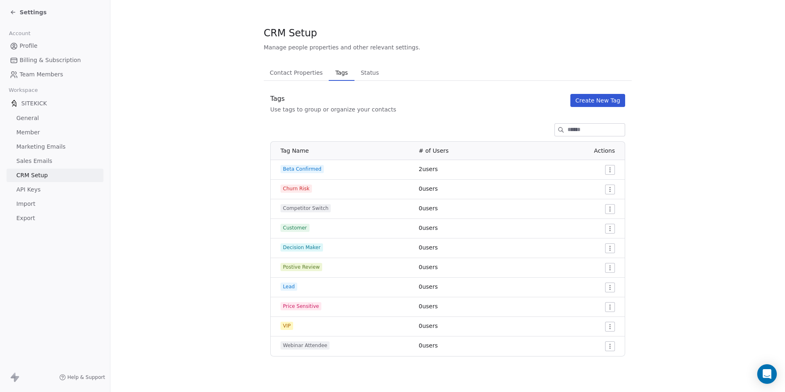
click at [611, 347] on html "Settings Account Profile Billing & Subscription Team Members Workspace SITEKICK…" at bounding box center [392, 196] width 785 height 392
click at [596, 374] on span "Delete" at bounding box center [598, 376] width 19 height 8
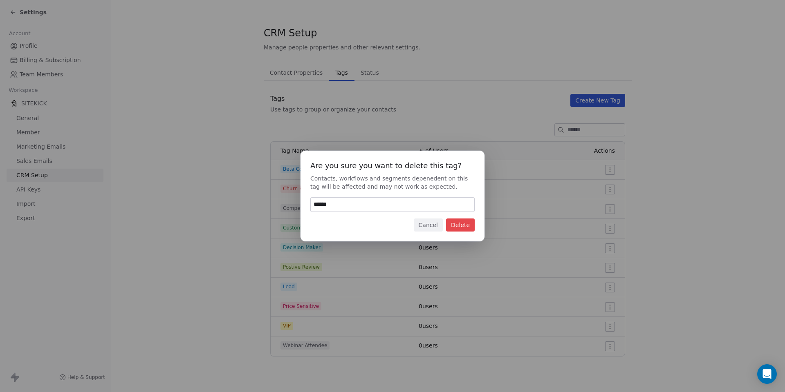
type input "******"
click at [466, 233] on div "Are you sure you want to delete this tag? Contacts, workflows and segments depe…" at bounding box center [392, 196] width 184 height 91
click at [465, 227] on button "Delete" at bounding box center [460, 225] width 29 height 13
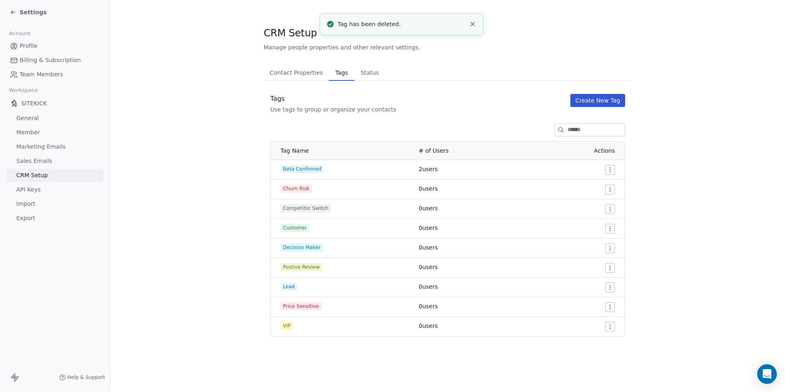
click at [368, 69] on span "Status" at bounding box center [369, 72] width 25 height 11
click at [340, 75] on span "Tags" at bounding box center [341, 72] width 19 height 11
click at [360, 77] on span "Status" at bounding box center [369, 72] width 25 height 11
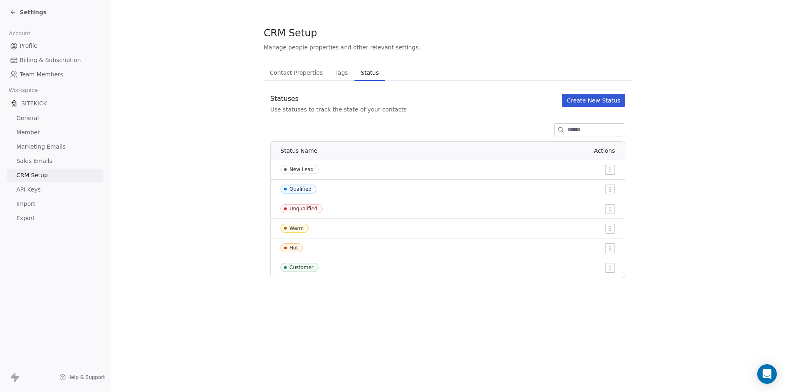
click at [32, 108] on div "SITEKICK" at bounding box center [55, 103] width 97 height 15
click at [32, 101] on span "SITEKICK" at bounding box center [34, 103] width 26 height 8
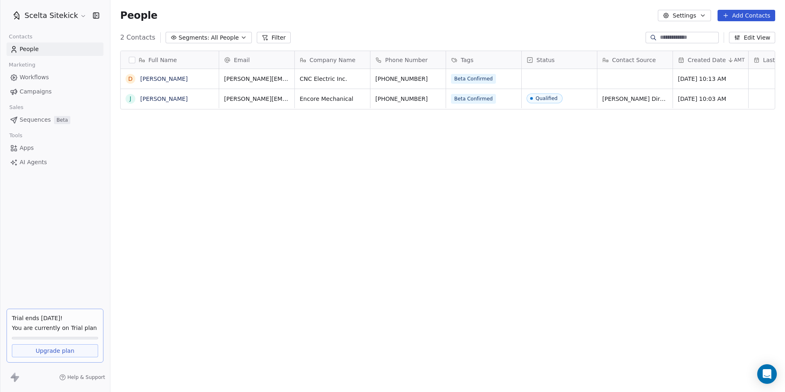
scroll to position [345, 674]
click at [278, 148] on div "Full Name D [PERSON_NAME] J [PERSON_NAME] Email Company Name Phone Number Tags …" at bounding box center [447, 216] width 674 height 345
click at [579, 80] on div "grid" at bounding box center [559, 79] width 75 height 20
click at [561, 80] on div "grid" at bounding box center [559, 79] width 75 height 20
click at [560, 85] on div "grid" at bounding box center [559, 79] width 75 height 20
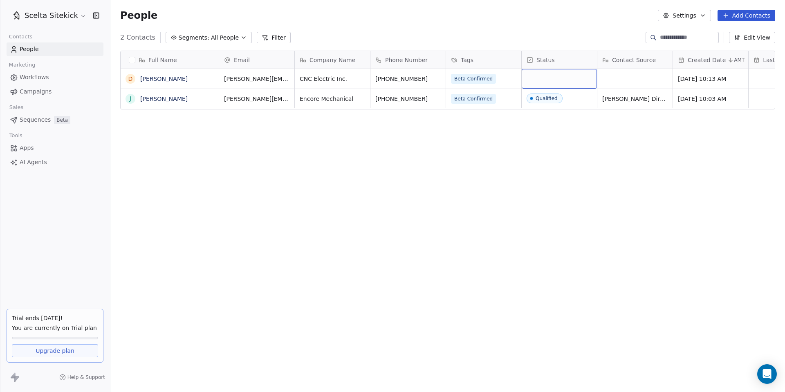
click at [564, 79] on div "grid" at bounding box center [559, 79] width 75 height 20
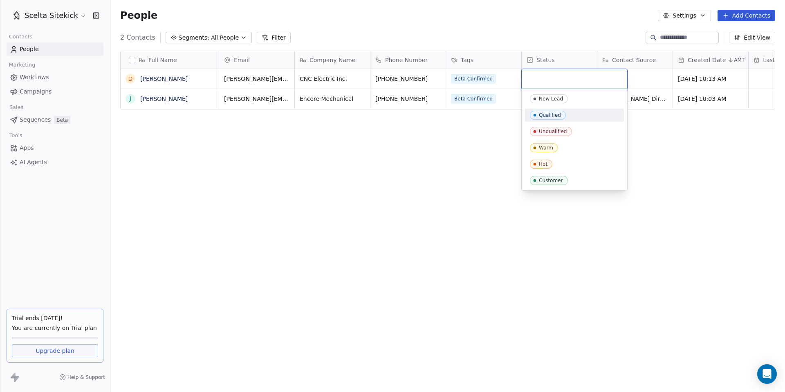
click at [555, 112] on div "Qualified" at bounding box center [550, 115] width 22 height 6
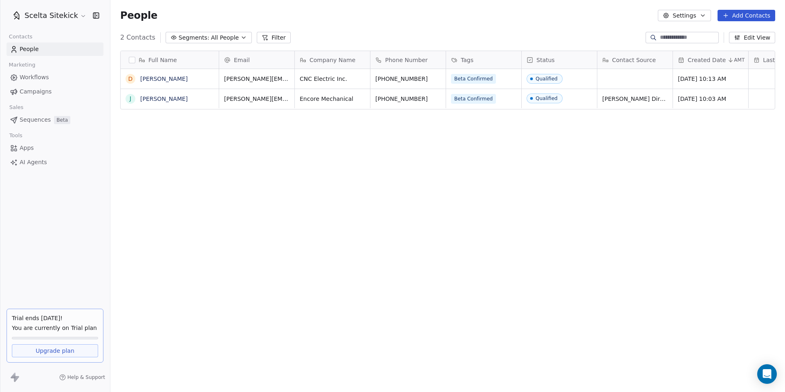
click at [542, 139] on div "Full Name D [PERSON_NAME] J [PERSON_NAME] Email Company Name Phone Number Tags …" at bounding box center [447, 216] width 674 height 345
click at [622, 81] on div "grid" at bounding box center [634, 79] width 75 height 20
type textarea "**********"
click at [633, 143] on div "Full Name D [PERSON_NAME] J [PERSON_NAME] Email Company Name Phone Number Tags …" at bounding box center [447, 216] width 674 height 345
click at [650, 59] on span "Contact Source" at bounding box center [634, 60] width 44 height 8
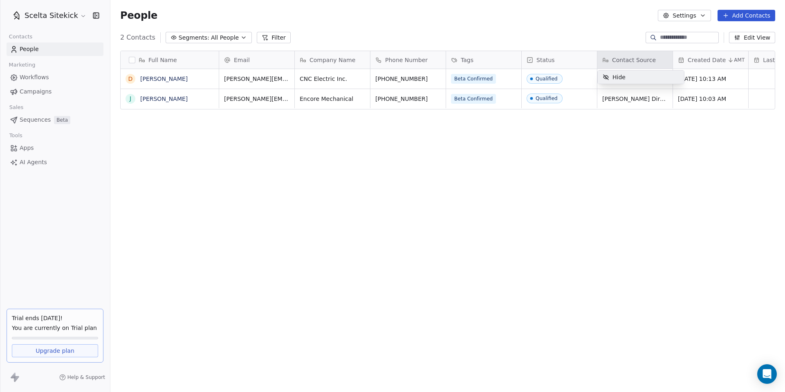
click at [747, 37] on html "Scelta Sitekick Contacts People Marketing Workflows Campaigns Sales Sequences B…" at bounding box center [392, 196] width 785 height 392
click at [745, 38] on button "Edit View" at bounding box center [752, 37] width 46 height 11
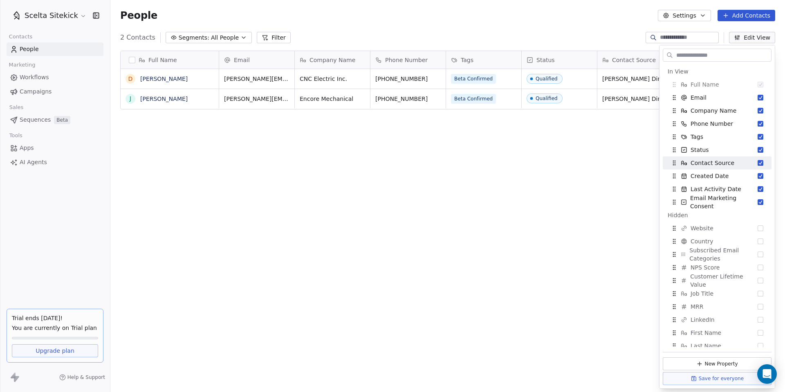
click at [607, 186] on div "Full Name D [PERSON_NAME] J [PERSON_NAME] Email Company Name Phone Number Tags …" at bounding box center [447, 216] width 674 height 345
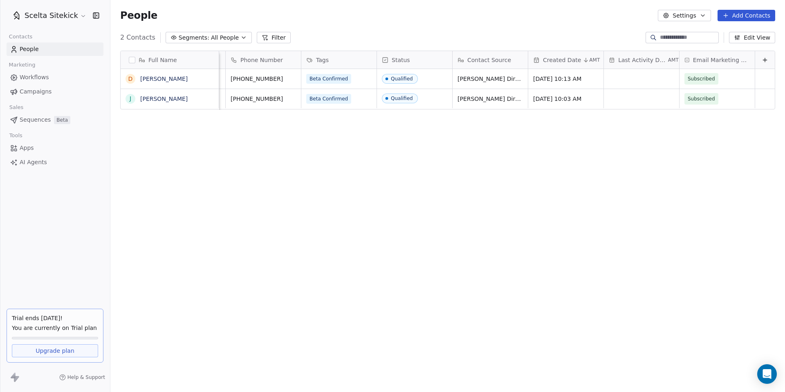
scroll to position [0, 0]
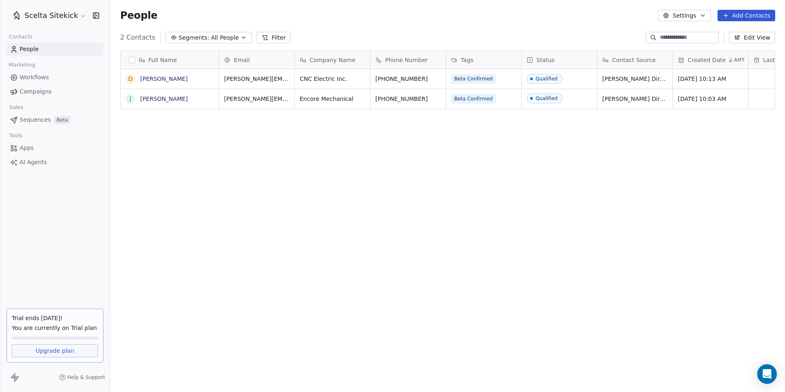
click at [761, 58] on div "Last Activity Date" at bounding box center [782, 60] width 58 height 8
drag, startPoint x: 765, startPoint y: 59, endPoint x: 733, endPoint y: 61, distance: 31.9
click at [733, 61] on html "Scelta Sitekick Contacts People Marketing Workflows Campaigns Sales Sequences B…" at bounding box center [392, 196] width 785 height 392
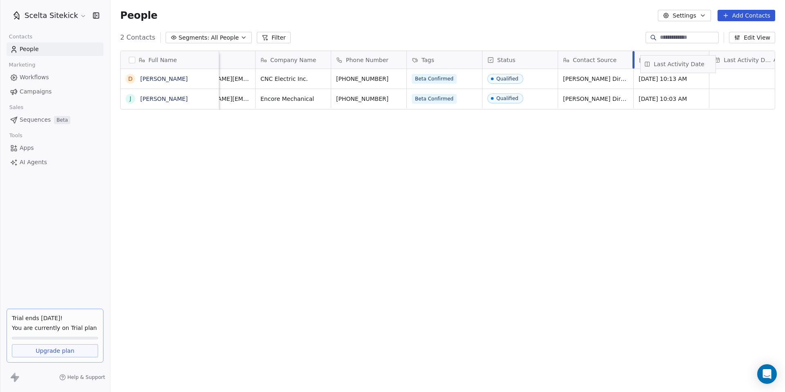
scroll to position [0, 42]
drag, startPoint x: 764, startPoint y: 59, endPoint x: 639, endPoint y: 66, distance: 125.3
click at [639, 66] on div "Full Name D [PERSON_NAME] J [PERSON_NAME] Email Company Name Phone Number Tags …" at bounding box center [448, 80] width 654 height 59
click at [641, 156] on div "Full Name D [PERSON_NAME] J [PERSON_NAME] Email Company Name Phone Number Tags …" at bounding box center [447, 216] width 674 height 345
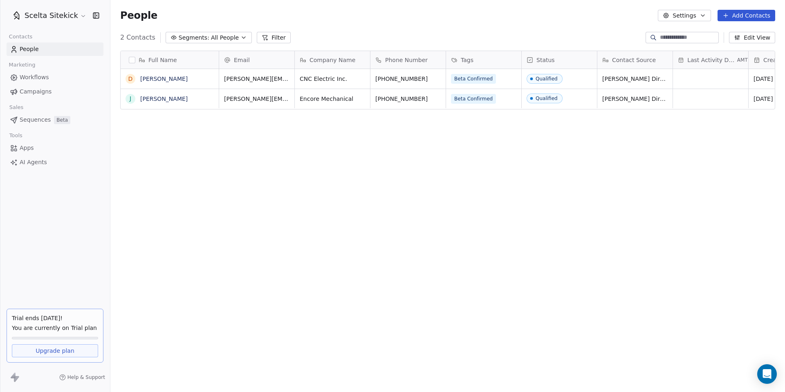
scroll to position [345, 674]
click at [751, 14] on button "Add Contacts" at bounding box center [746, 15] width 58 height 11
click at [736, 35] on span "Create new contact" at bounding box center [749, 33] width 56 height 9
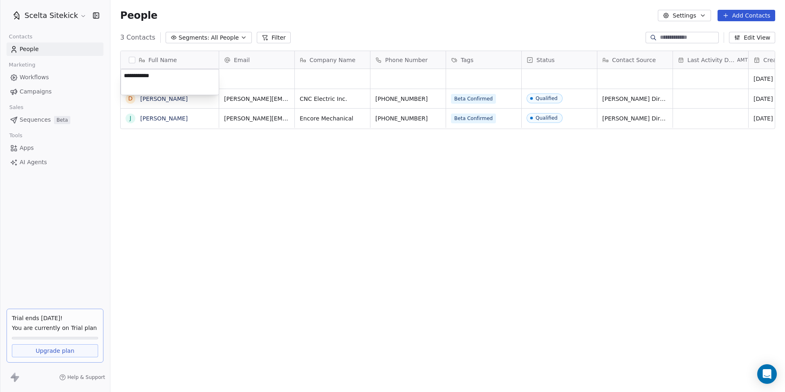
type textarea "**********"
click at [258, 85] on html "**********" at bounding box center [392, 196] width 785 height 392
click at [253, 80] on div "grid" at bounding box center [256, 79] width 75 height 20
type input "**********"
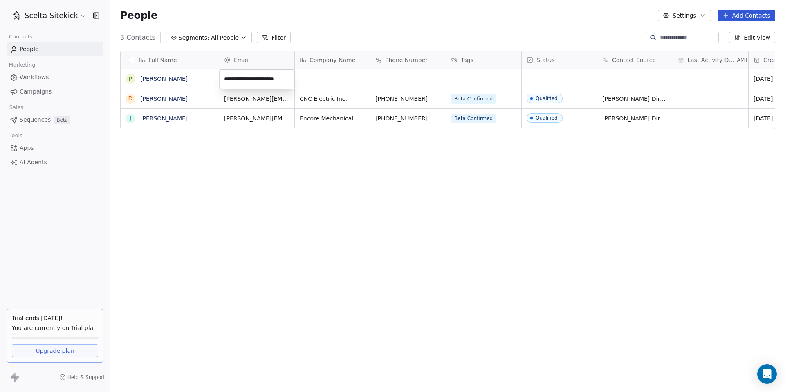
click at [273, 147] on html "**********" at bounding box center [392, 196] width 785 height 392
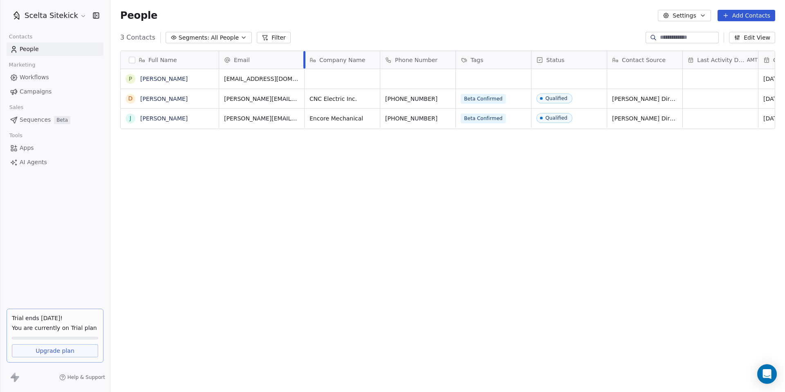
drag, startPoint x: 293, startPoint y: 59, endPoint x: 304, endPoint y: 59, distance: 10.6
click at [303, 59] on div at bounding box center [304, 60] width 2 height 18
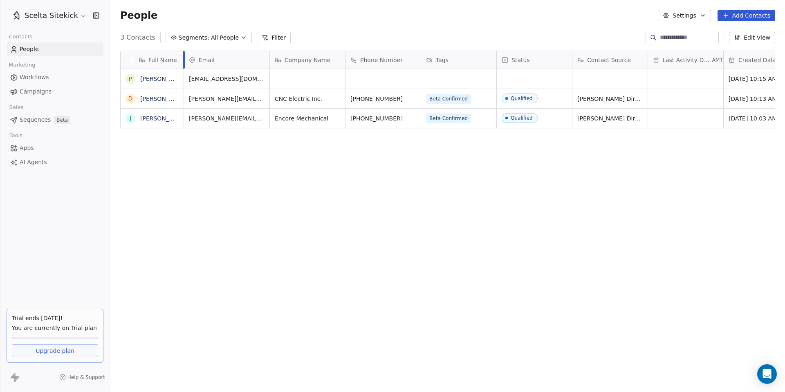
drag, startPoint x: 218, startPoint y: 59, endPoint x: 183, endPoint y: 59, distance: 34.7
click at [183, 59] on div at bounding box center [184, 60] width 2 height 18
click at [346, 56] on div "Phone Number" at bounding box center [383, 60] width 75 height 18
click at [343, 57] on html "Scelta Sitekick Contacts People Marketing Workflows Campaigns Sales Sequences B…" at bounding box center [392, 196] width 785 height 392
drag, startPoint x: 345, startPoint y: 59, endPoint x: 335, endPoint y: 59, distance: 9.8
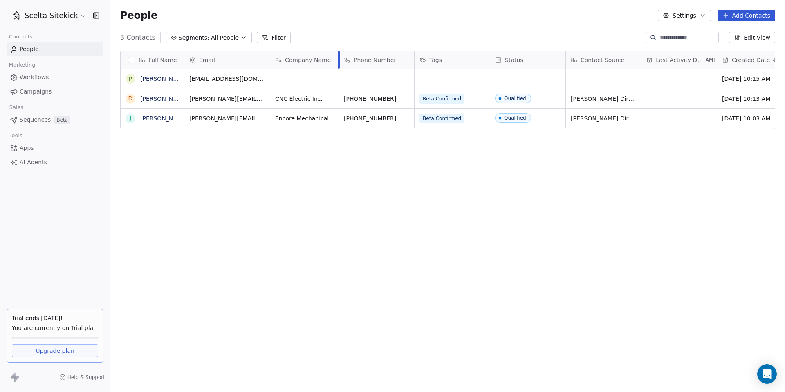
click at [338, 59] on div at bounding box center [339, 60] width 2 height 18
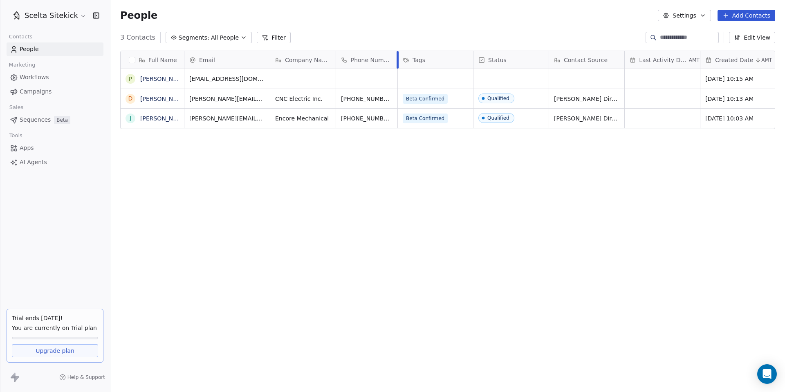
drag, startPoint x: 410, startPoint y: 58, endPoint x: 396, endPoint y: 58, distance: 13.9
click at [396, 58] on div at bounding box center [397, 60] width 2 height 18
click at [470, 58] on div "Email Company Name Phone Number Tags Status Contact Source Last Activity Date A…" at bounding box center [527, 60] width 687 height 18
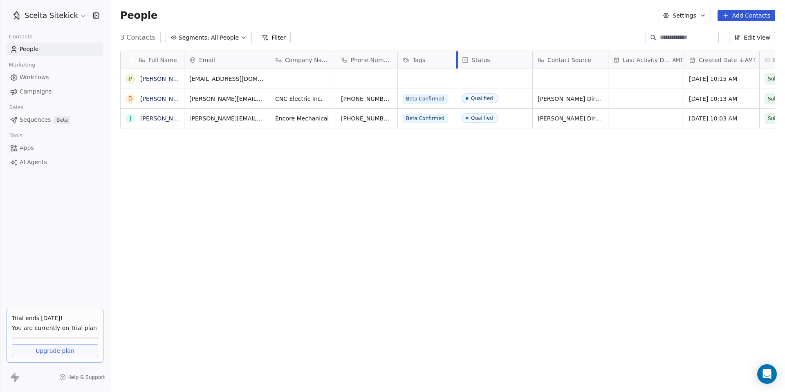
drag, startPoint x: 472, startPoint y: 58, endPoint x: 456, endPoint y: 58, distance: 16.3
click at [456, 58] on div at bounding box center [457, 60] width 2 height 18
click at [227, 38] on span "All People" at bounding box center [225, 38] width 28 height 9
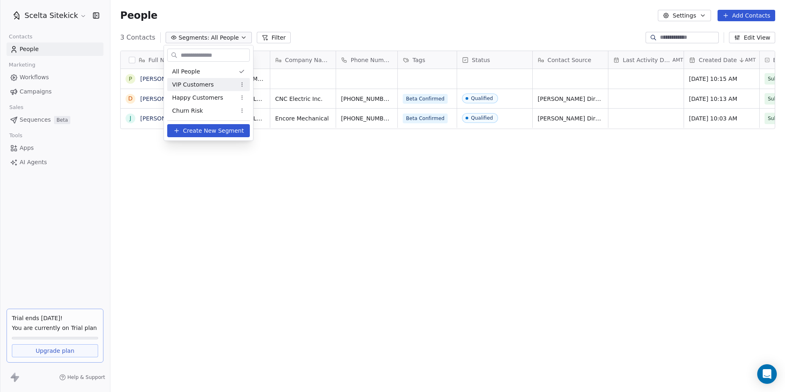
click at [211, 85] on div "VIP Customers" at bounding box center [208, 84] width 83 height 13
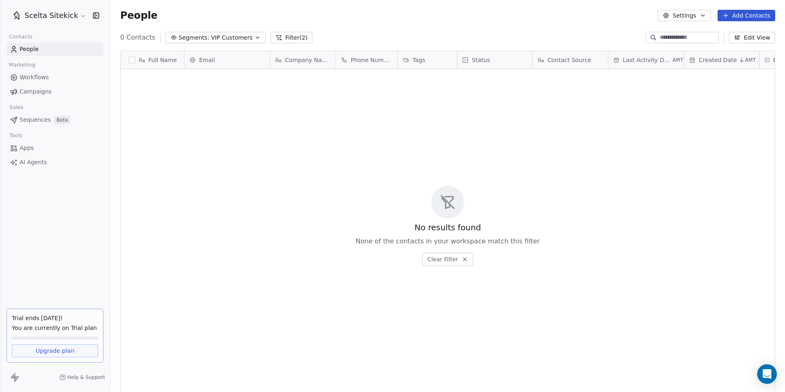
scroll to position [345, 674]
click at [254, 40] on icon "button" at bounding box center [257, 37] width 7 height 7
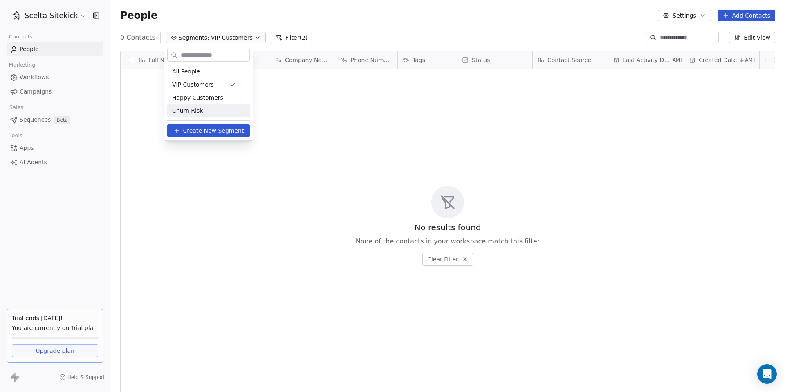
click at [206, 132] on span "Create New Segment" at bounding box center [213, 131] width 61 height 9
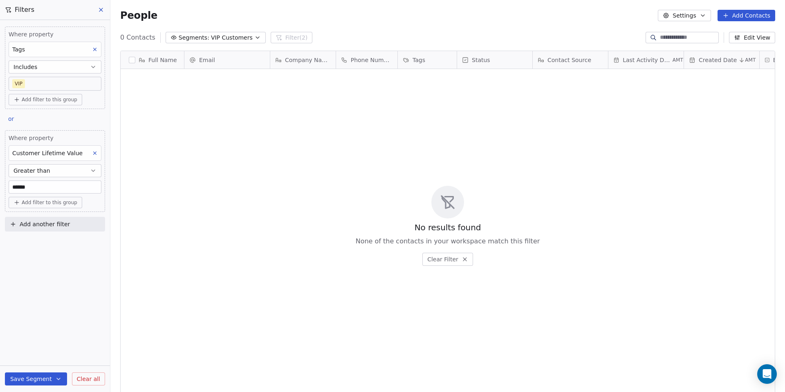
click at [36, 82] on body "Scelta Sitekick Contacts People Marketing Workflows Campaigns Sales Sequences B…" at bounding box center [392, 196] width 785 height 392
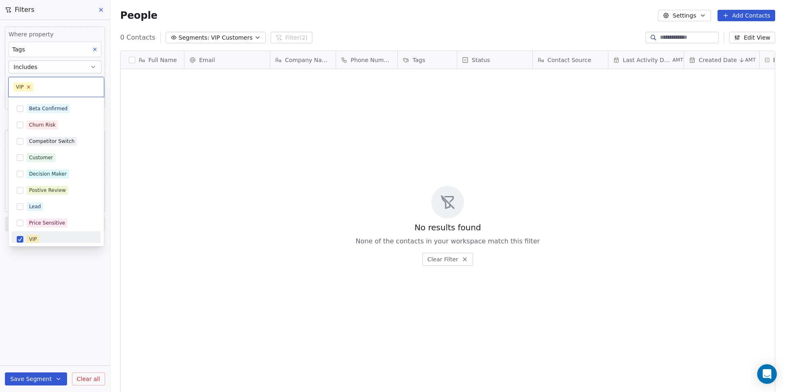
click at [29, 87] on icon at bounding box center [28, 87] width 3 height 3
click at [48, 69] on html "Scelta Sitekick Contacts People Marketing Workflows Campaigns Sales Sequences B…" at bounding box center [392, 196] width 785 height 392
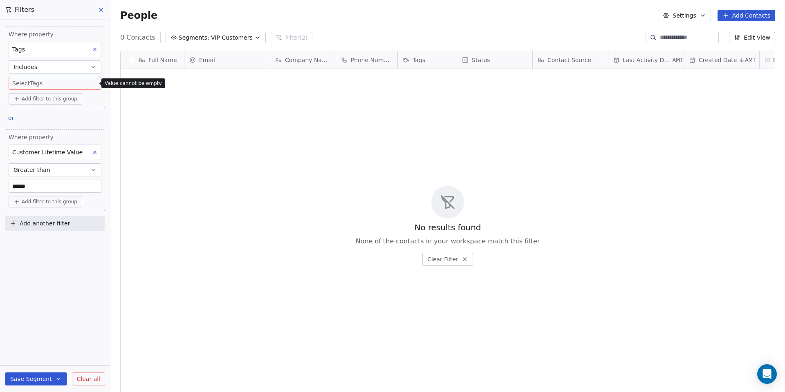
click at [53, 48] on div "Tags" at bounding box center [55, 50] width 93 height 16
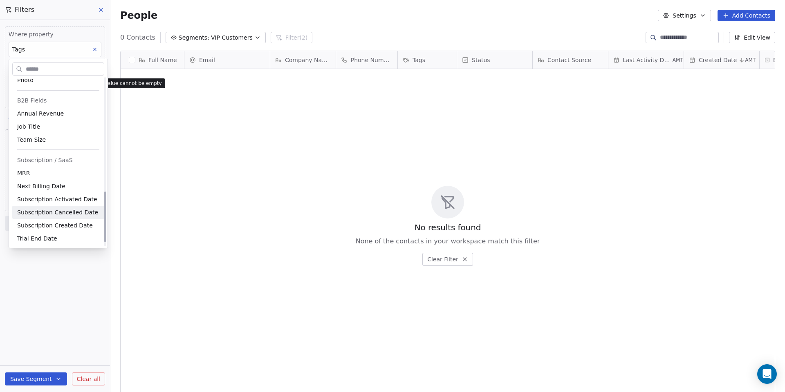
scroll to position [387, 0]
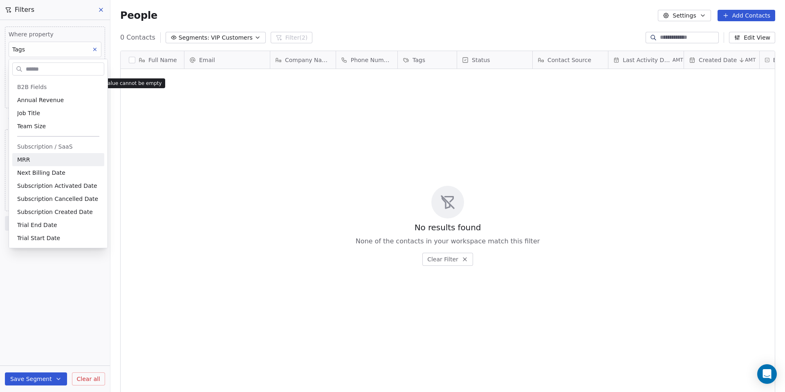
click at [138, 128] on html "Scelta Sitekick Contacts People Marketing Workflows Campaigns Sales Sequences B…" at bounding box center [392, 196] width 785 height 392
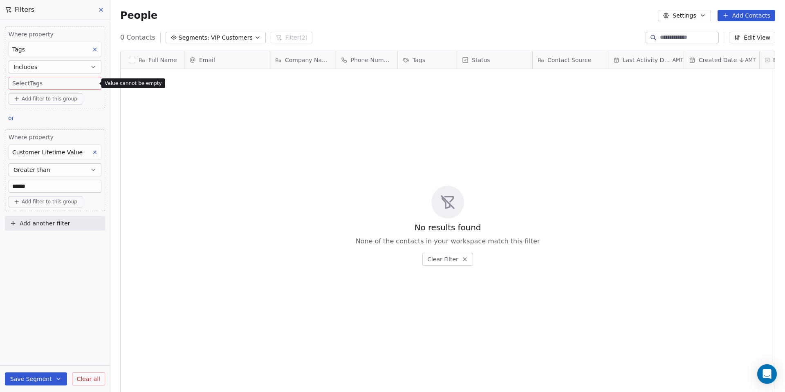
click at [103, 11] on icon at bounding box center [101, 10] width 7 height 7
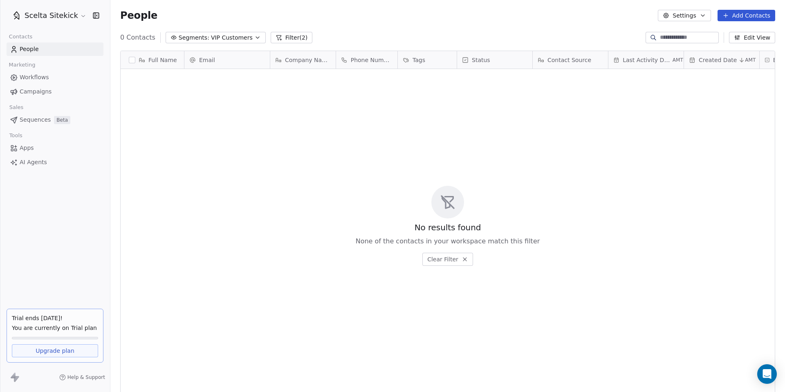
click at [222, 121] on div "No results found None of the contacts in your workspace match this filter Clear…" at bounding box center [448, 226] width 654 height 311
click at [54, 49] on link "People" at bounding box center [55, 49] width 97 height 13
click at [254, 35] on icon "button" at bounding box center [257, 37] width 7 height 7
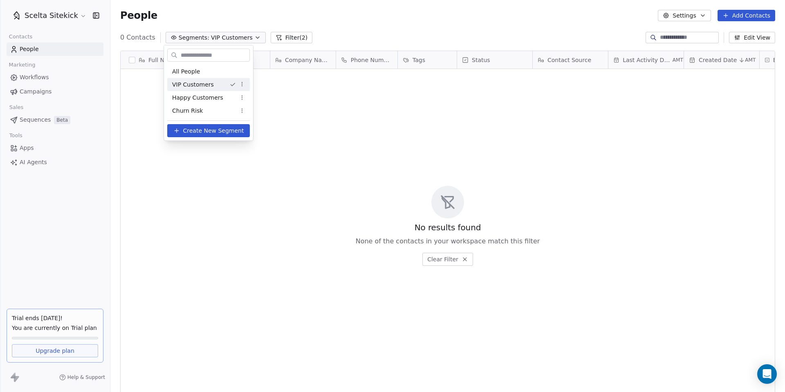
click at [231, 85] on icon "Suggestions" at bounding box center [232, 84] width 7 height 7
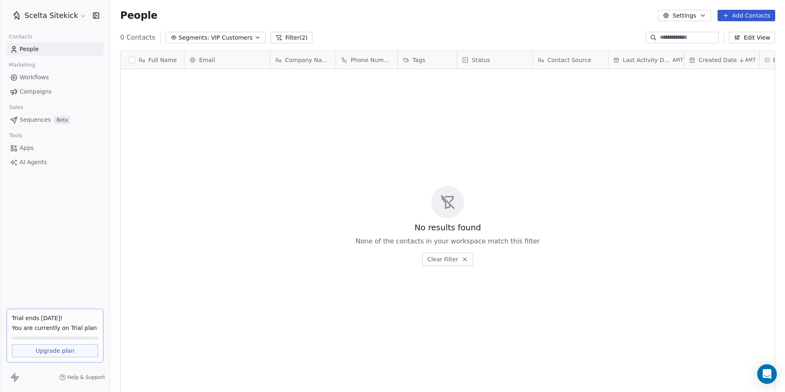
click at [226, 43] on button "Segments: VIP Customers" at bounding box center [216, 37] width 100 height 11
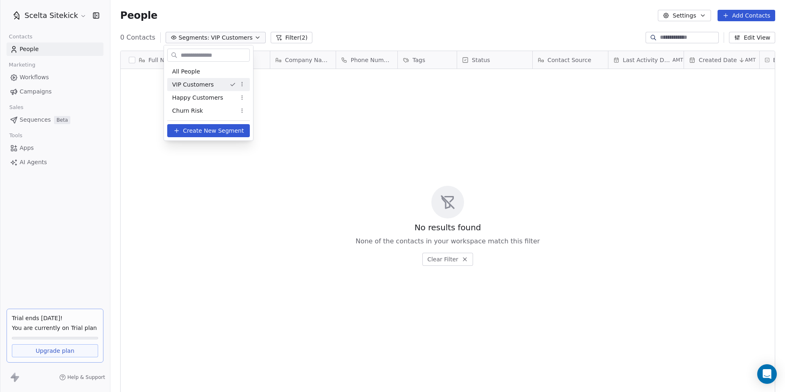
click at [190, 80] on div "VIP Customers" at bounding box center [208, 84] width 83 height 13
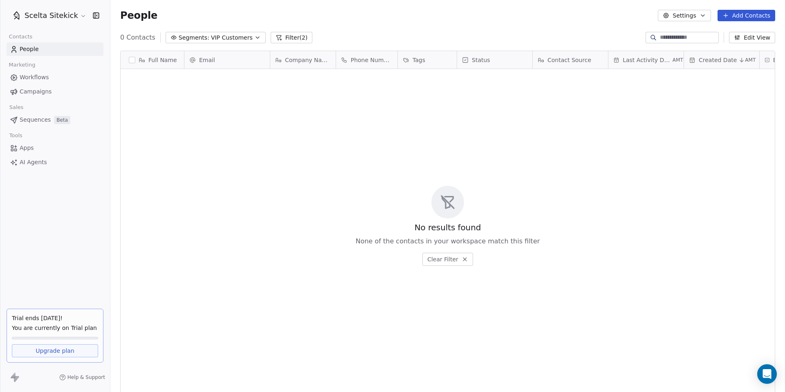
click at [208, 44] on div "Full Name Email Company Name Phone Number Tags Status Contact Source Last Activ…" at bounding box center [447, 216] width 674 height 345
click at [211, 38] on span "VIP Customers" at bounding box center [232, 38] width 42 height 9
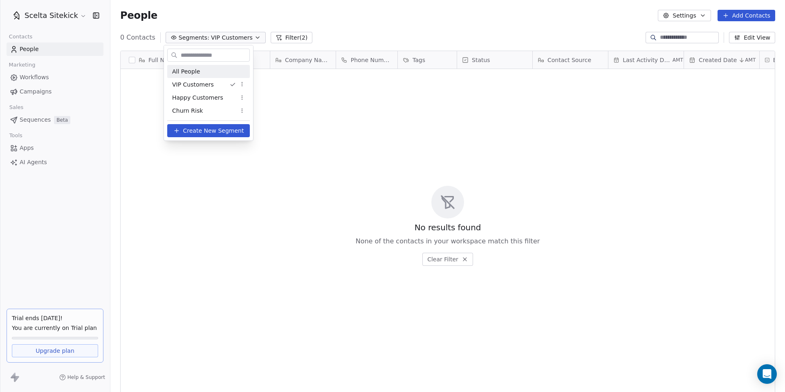
click at [191, 70] on span "All People" at bounding box center [186, 71] width 28 height 9
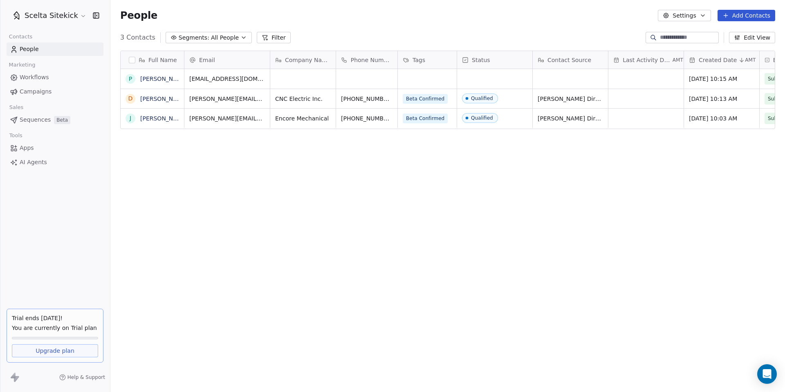
click at [230, 152] on div "Full Name P [PERSON_NAME] D [PERSON_NAME] [PERSON_NAME] Email Company Name Phon…" at bounding box center [447, 216] width 674 height 345
click at [297, 79] on div "grid" at bounding box center [302, 79] width 65 height 20
type textarea "**********"
click at [336, 58] on div "Phone Number" at bounding box center [366, 60] width 61 height 18
click at [333, 59] on html "Scelta Sitekick Contacts People Marketing Workflows Campaigns Sales Sequences B…" at bounding box center [392, 196] width 785 height 392
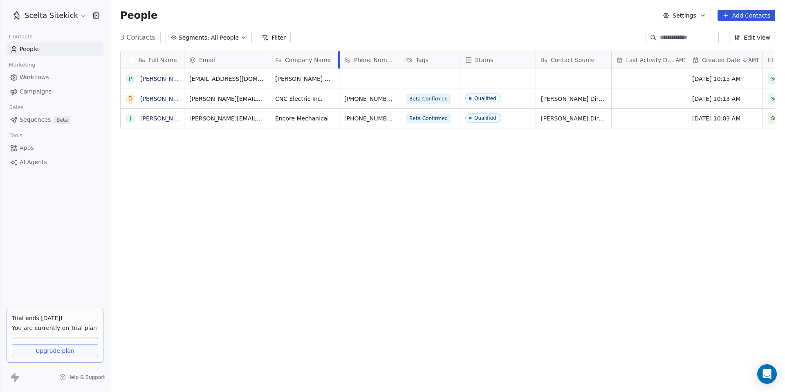
click at [338, 59] on div at bounding box center [339, 60] width 2 height 18
click at [354, 77] on div "grid" at bounding box center [369, 79] width 61 height 20
type input "**********"
click at [358, 157] on html "**********" at bounding box center [392, 196] width 785 height 392
click at [427, 78] on div "grid" at bounding box center [430, 79] width 59 height 20
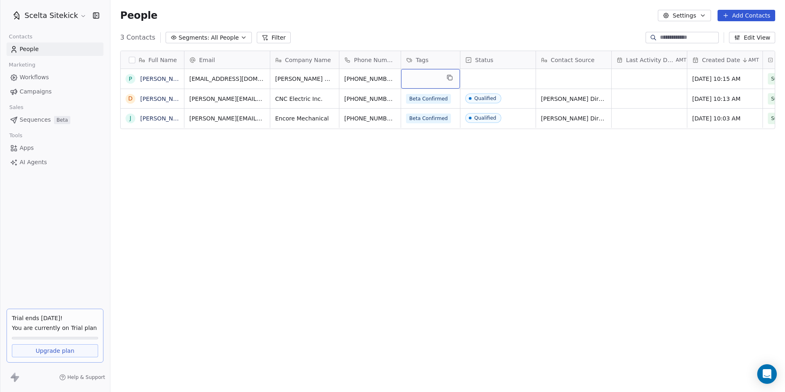
click at [432, 76] on div "grid" at bounding box center [430, 79] width 59 height 20
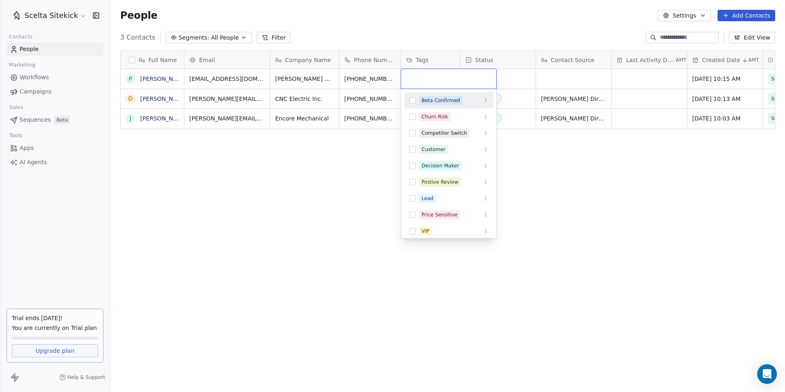
click at [434, 102] on div "Beta Confirmed" at bounding box center [440, 100] width 38 height 7
click at [372, 190] on html "Scelta Sitekick Contacts People Marketing Workflows Campaigns Sales Sequences B…" at bounding box center [392, 196] width 785 height 392
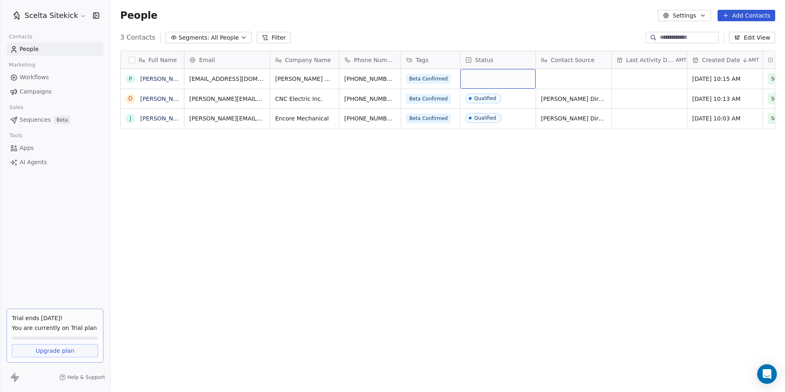
click at [482, 77] on div "grid" at bounding box center [497, 79] width 75 height 20
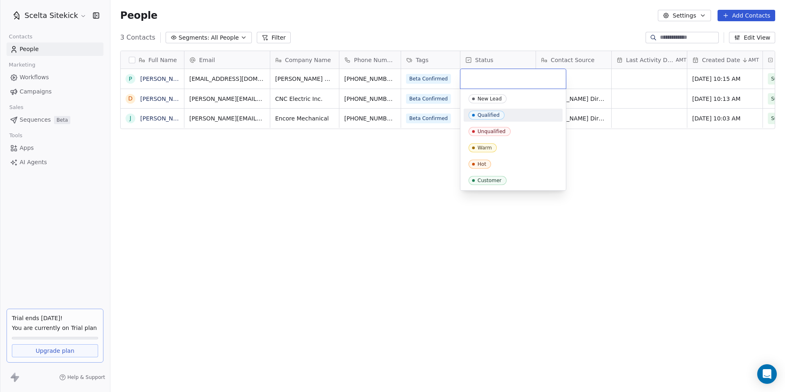
click at [487, 115] on div "Qualified" at bounding box center [488, 115] width 22 height 6
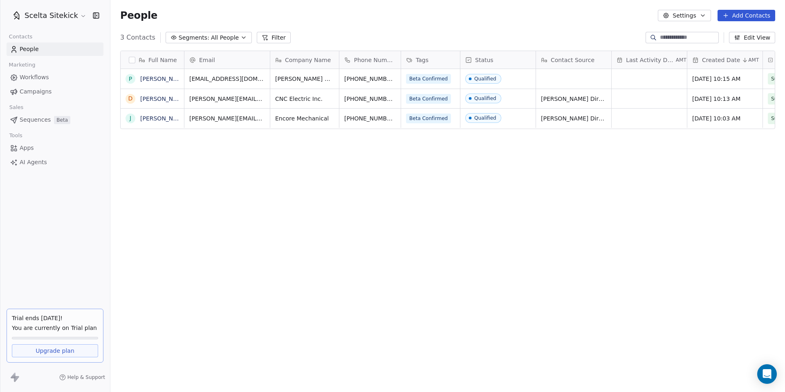
click at [451, 166] on div "Full Name P [PERSON_NAME] D [PERSON_NAME] [PERSON_NAME] Email Company Name Phon…" at bounding box center [447, 216] width 674 height 345
click at [557, 81] on div "grid" at bounding box center [573, 79] width 75 height 20
type textarea "**********"
click at [570, 176] on div "Full Name P [PERSON_NAME] D [PERSON_NAME] [PERSON_NAME] Email Company Name Phon…" at bounding box center [447, 216] width 674 height 345
drag, startPoint x: 611, startPoint y: 59, endPoint x: 599, endPoint y: 59, distance: 11.4
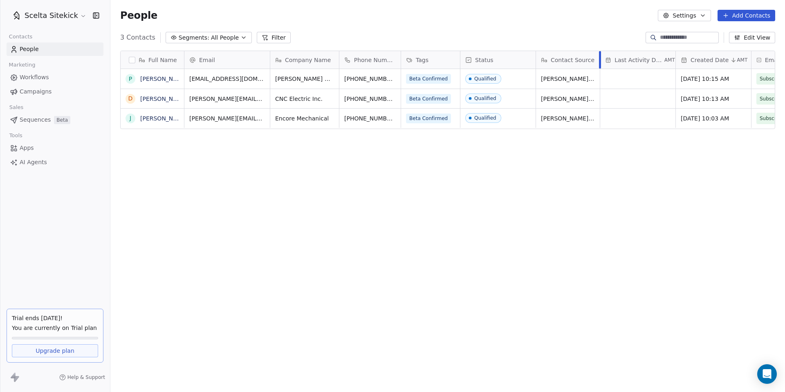
click at [599, 59] on div at bounding box center [600, 60] width 2 height 18
click at [620, 82] on div "grid" at bounding box center [637, 79] width 75 height 20
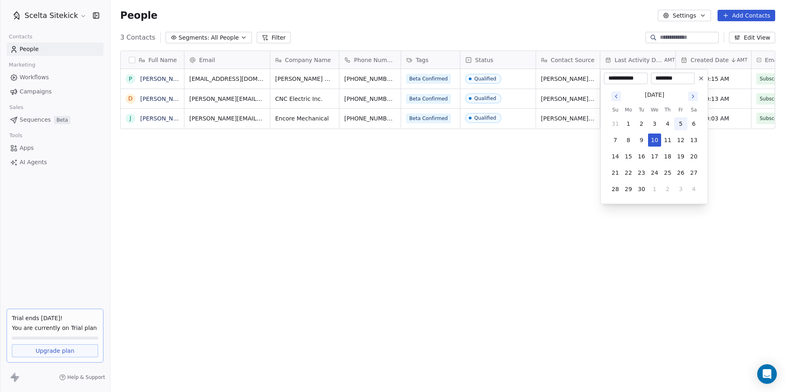
click at [681, 123] on button "5" at bounding box center [680, 123] width 13 height 13
type input "**********"
click at [582, 147] on html "**********" at bounding box center [392, 196] width 785 height 392
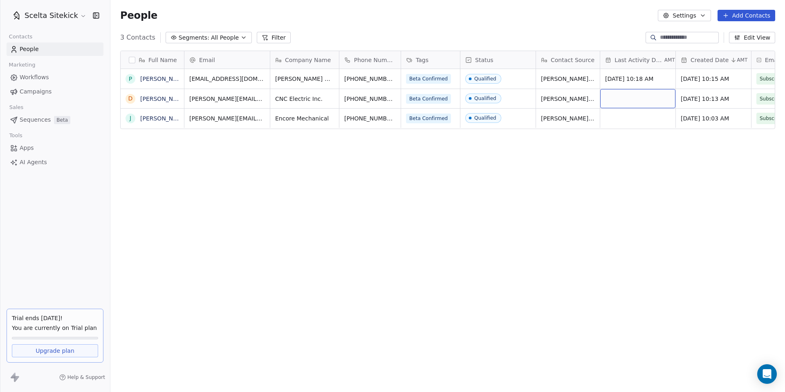
click at [661, 98] on div "grid" at bounding box center [637, 98] width 75 height 19
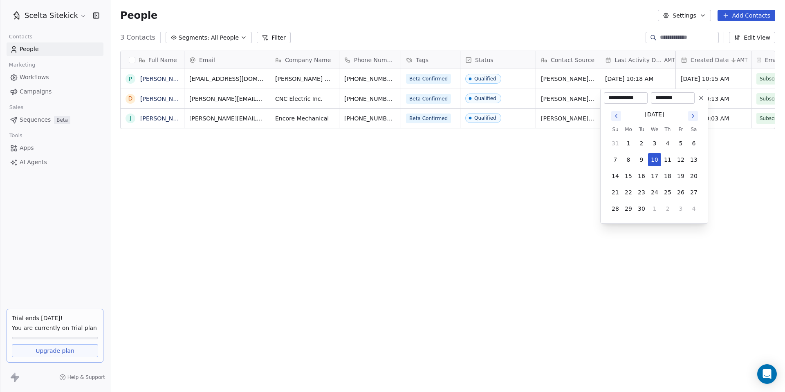
click at [678, 98] on input "********" at bounding box center [672, 98] width 40 height 8
click at [657, 160] on button "10" at bounding box center [654, 159] width 13 height 13
click at [636, 158] on button "9" at bounding box center [641, 159] width 13 height 13
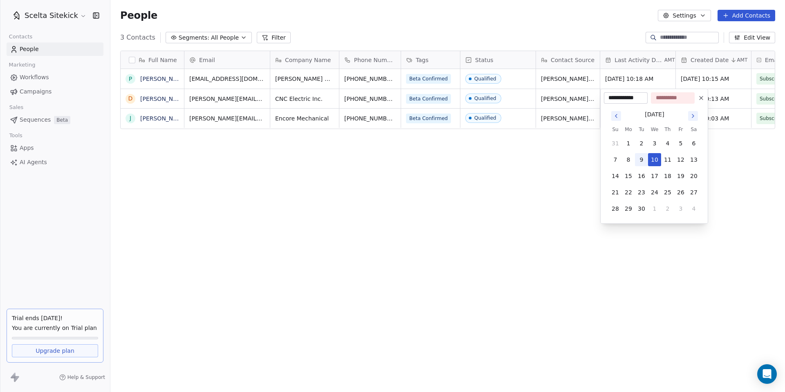
type input "**********"
type input "********"
click at [554, 175] on html "**********" at bounding box center [392, 196] width 785 height 392
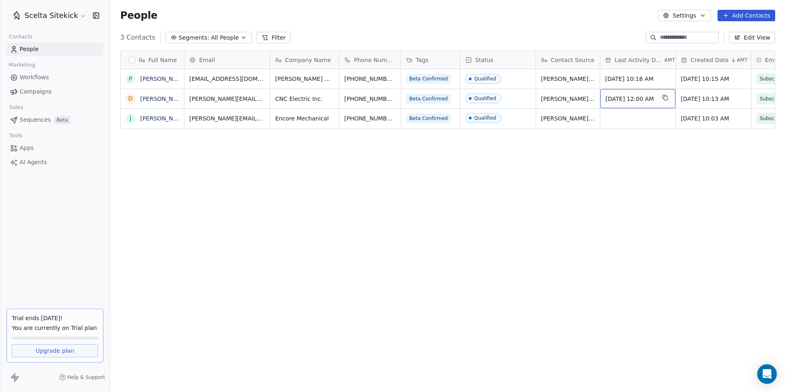
click at [649, 101] on span "[DATE] 12:00 AM" at bounding box center [630, 99] width 50 height 8
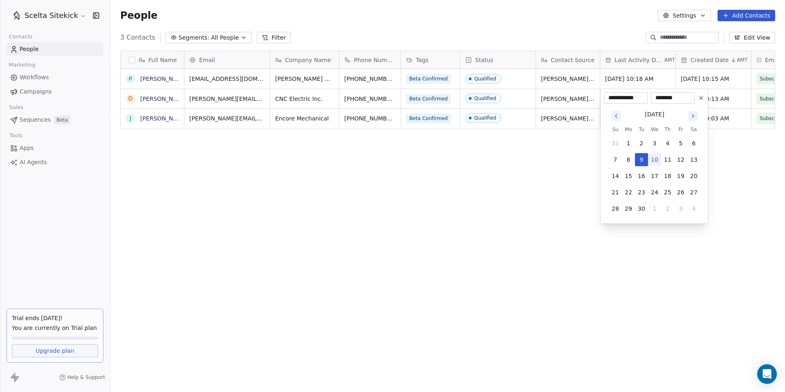
click at [679, 93] on div "********" at bounding box center [673, 97] width 44 height 11
click at [679, 96] on input "********" at bounding box center [672, 98] width 40 height 8
click at [674, 101] on input "******" at bounding box center [672, 98] width 40 height 8
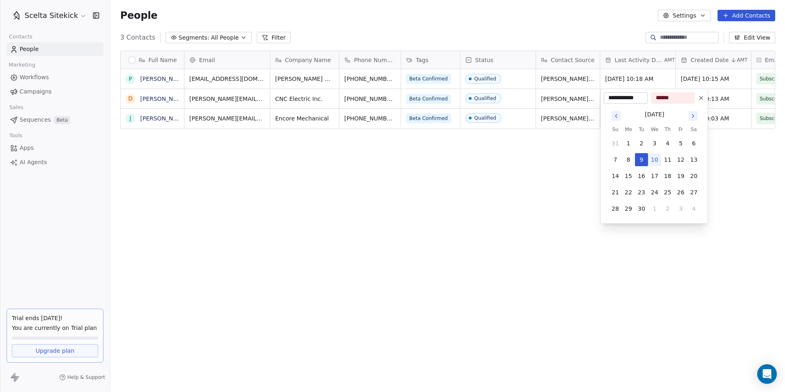
click at [680, 98] on input "******" at bounding box center [672, 98] width 40 height 8
click at [657, 99] on input "******" at bounding box center [672, 98] width 40 height 8
type input "*******"
click at [598, 182] on html "**********" at bounding box center [392, 196] width 785 height 392
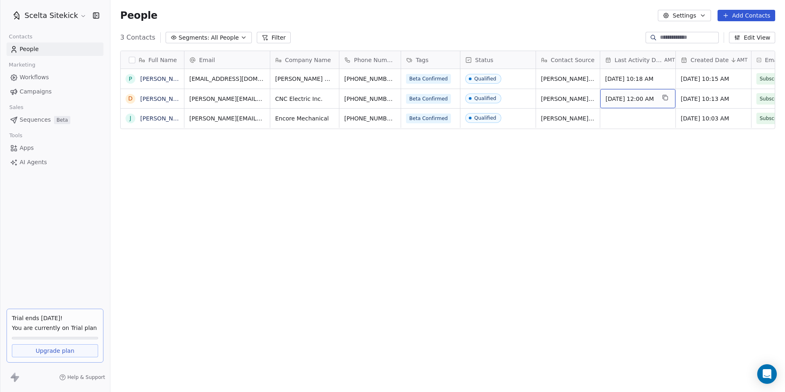
click at [651, 98] on span "[DATE] 12:00 AM" at bounding box center [630, 99] width 50 height 8
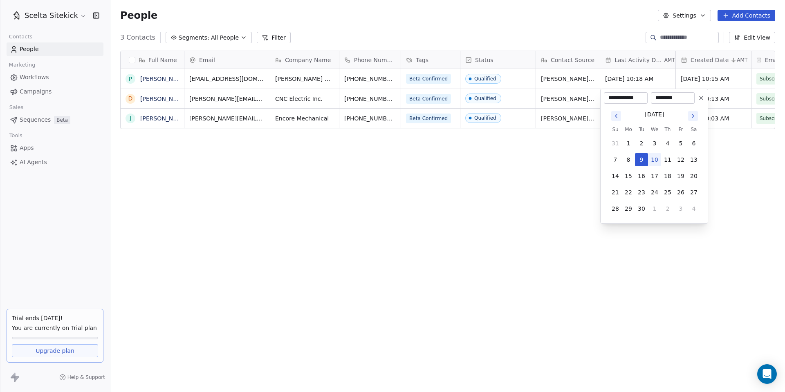
click at [671, 96] on input "********" at bounding box center [672, 98] width 40 height 8
click at [660, 98] on input "********" at bounding box center [672, 98] width 40 height 8
click at [674, 97] on input "*******" at bounding box center [672, 98] width 40 height 8
type input "********"
click at [577, 179] on html "**********" at bounding box center [392, 196] width 785 height 392
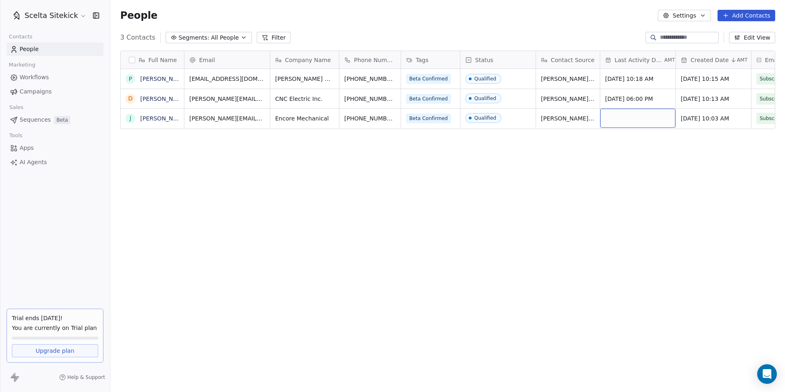
click at [623, 117] on div "grid" at bounding box center [637, 118] width 75 height 19
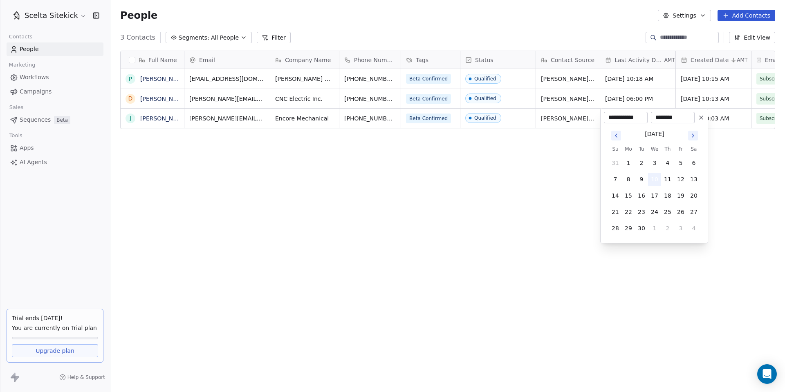
click at [657, 180] on button "10" at bounding box center [654, 179] width 13 height 13
click at [654, 179] on button "10" at bounding box center [654, 179] width 13 height 13
click at [661, 118] on input "********" at bounding box center [672, 118] width 40 height 8
click at [666, 119] on input "*******" at bounding box center [672, 118] width 40 height 8
type input "********"
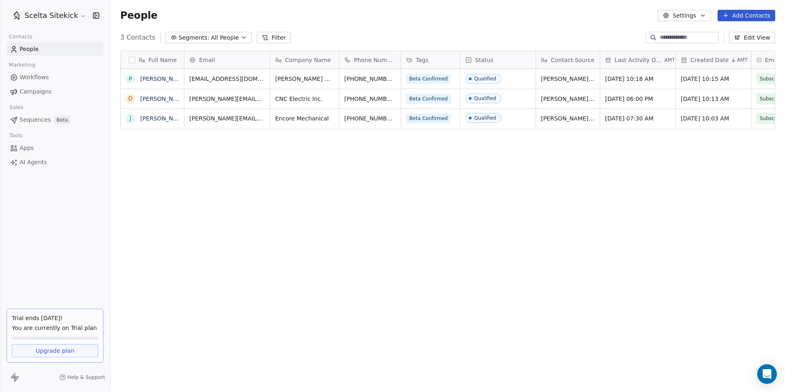
click at [718, 140] on html "Scelta Sitekick Contacts People Marketing Workflows Campaigns Sales Sequences B…" at bounding box center [392, 196] width 785 height 392
click at [668, 158] on div "Full Name P [PERSON_NAME] D [PERSON_NAME] [PERSON_NAME] Email Company Name Phon…" at bounding box center [447, 216] width 674 height 345
click at [751, 40] on button "Edit View" at bounding box center [752, 37] width 46 height 11
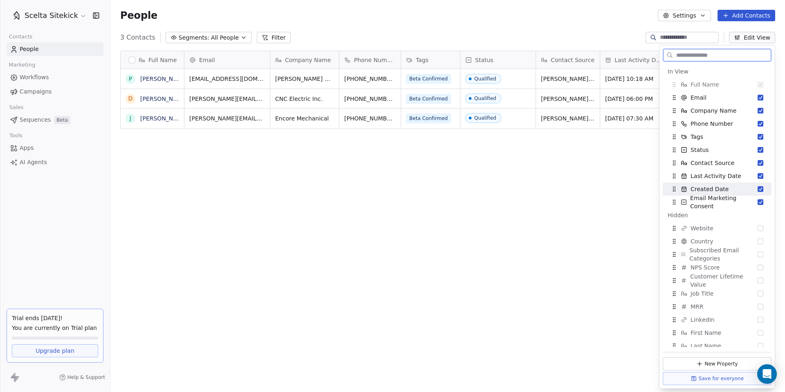
click at [723, 187] on span "Created Date" at bounding box center [709, 189] width 38 height 8
click at [613, 179] on div "Full Name P [PERSON_NAME] D [PERSON_NAME] [PERSON_NAME] Email Company Name Phon…" at bounding box center [447, 216] width 674 height 345
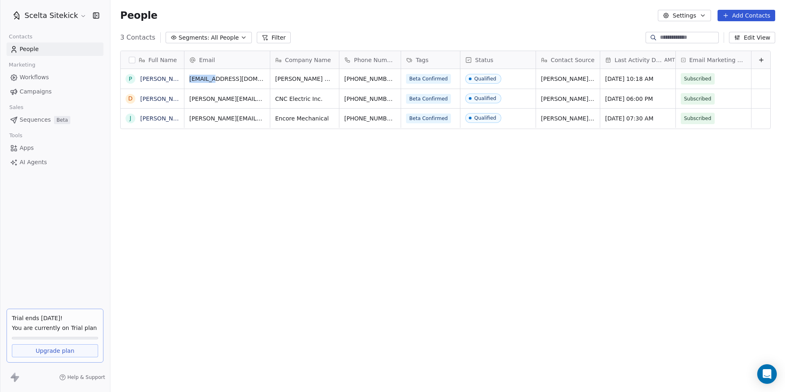
click at [613, 178] on div "Full Name P [PERSON_NAME] D [PERSON_NAME] [PERSON_NAME] Email Company Name Phon…" at bounding box center [447, 216] width 674 height 345
drag, startPoint x: 674, startPoint y: 58, endPoint x: 682, endPoint y: 58, distance: 7.4
click at [682, 58] on div at bounding box center [682, 60] width 2 height 18
click at [674, 59] on span "AMT" at bounding box center [672, 60] width 11 height 7
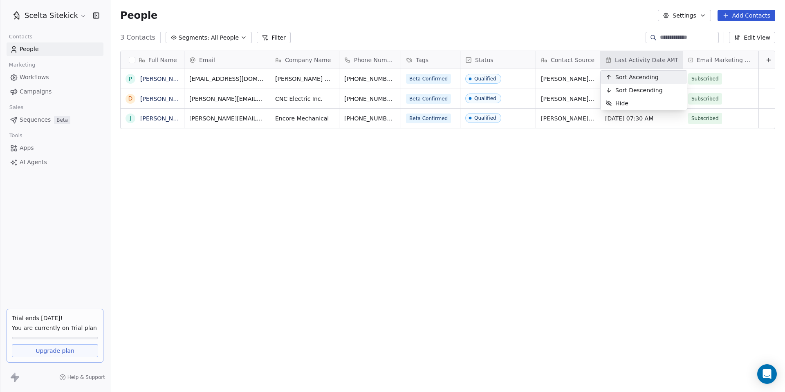
click at [632, 56] on html "Scelta Sitekick Contacts People Marketing Workflows Campaigns Sales Sequences B…" at bounding box center [392, 196] width 785 height 392
click at [627, 59] on span "Last Activity Date" at bounding box center [640, 60] width 51 height 8
click at [621, 154] on html "Scelta Sitekick Contacts People Marketing Workflows Campaigns Sales Sequences B…" at bounding box center [392, 196] width 785 height 392
click at [536, 56] on div "Contact Source" at bounding box center [568, 60] width 64 height 18
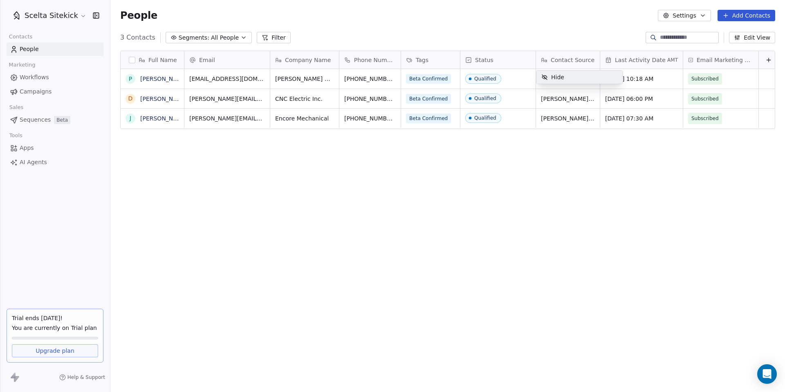
click at [533, 57] on html "Scelta Sitekick Contacts People Marketing Workflows Campaigns Sales Sequences B…" at bounding box center [392, 196] width 785 height 392
click at [536, 57] on div "Contact Source" at bounding box center [568, 60] width 64 height 18
click at [533, 58] on html "Scelta Sitekick Contacts People Marketing Workflows Campaigns Sales Sequences B…" at bounding box center [392, 196] width 785 height 392
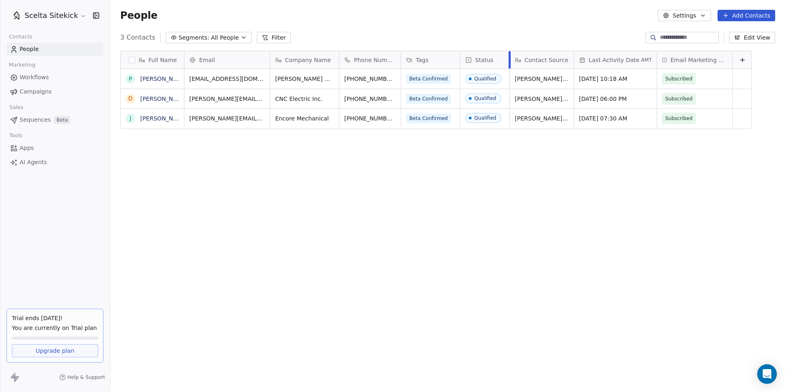
drag, startPoint x: 535, startPoint y: 58, endPoint x: 509, endPoint y: 58, distance: 26.2
click at [509, 58] on div at bounding box center [509, 60] width 2 height 18
click at [752, 16] on button "Add Contacts" at bounding box center [746, 15] width 58 height 11
click at [752, 30] on span "Create new contact" at bounding box center [749, 33] width 56 height 9
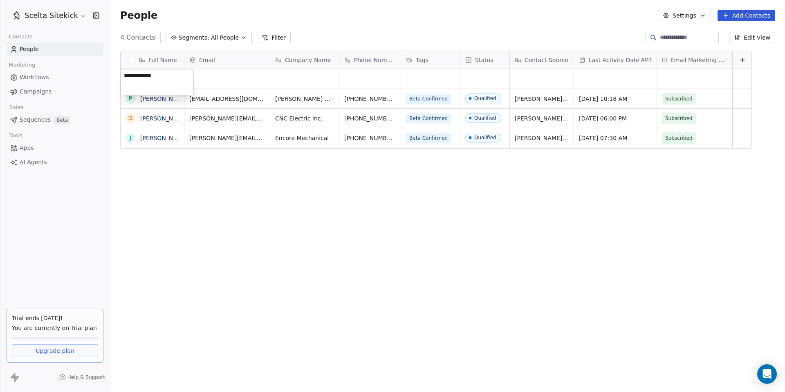
type textarea "**********"
click at [243, 77] on html "Scelta Sitekick Contacts People Marketing Workflows Campaigns Sales Sequences B…" at bounding box center [392, 196] width 785 height 392
click at [228, 78] on div "grid" at bounding box center [226, 79] width 85 height 20
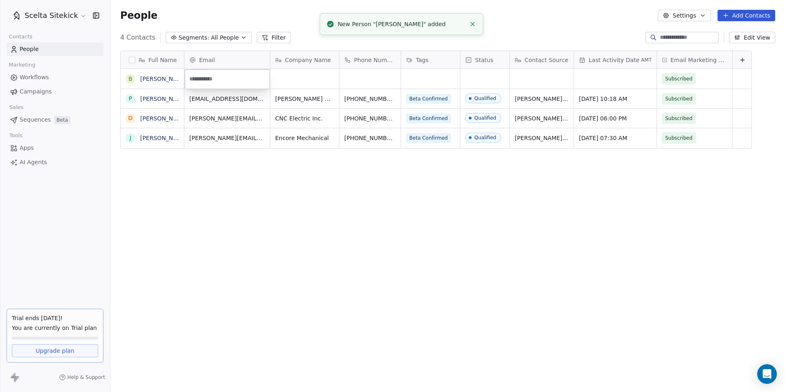
click at [218, 76] on input "email" at bounding box center [227, 79] width 82 height 16
paste input "**********"
type input "**********"
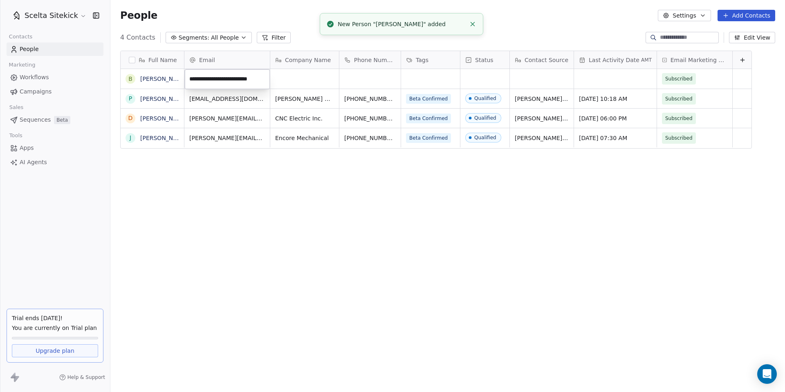
click at [307, 76] on html "**********" at bounding box center [392, 196] width 785 height 392
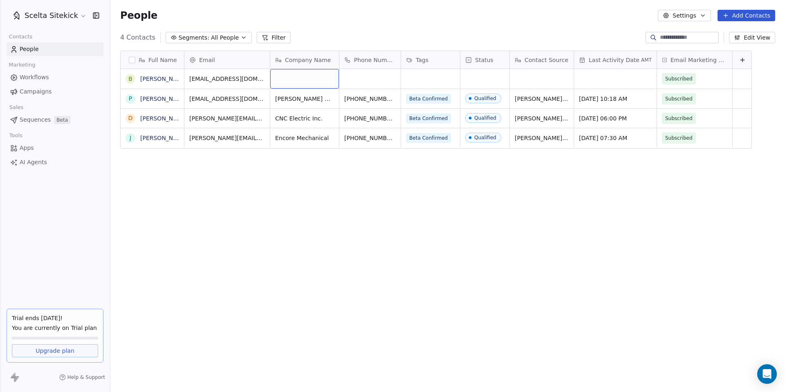
click at [293, 80] on div "grid" at bounding box center [304, 79] width 69 height 20
type textarea "**********"
click at [307, 183] on html "Scelta Sitekick Contacts People Marketing Workflows Campaigns Sales Sequences B…" at bounding box center [392, 196] width 785 height 392
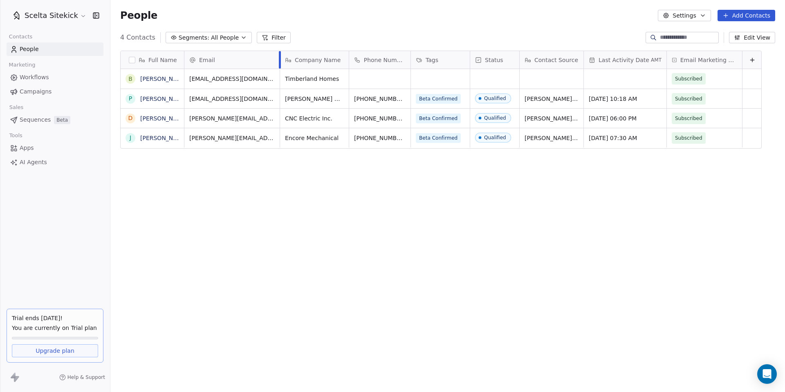
drag, startPoint x: 269, startPoint y: 56, endPoint x: 278, endPoint y: 56, distance: 9.8
click at [279, 56] on div at bounding box center [280, 60] width 2 height 18
click at [294, 219] on div "Full Name B [PERSON_NAME] P [PERSON_NAME] D [PERSON_NAME] J [PERSON_NAME] Email…" at bounding box center [447, 216] width 674 height 345
click at [383, 75] on div "grid" at bounding box center [379, 79] width 61 height 20
click at [736, 15] on html "Scelta Sitekick Contacts People Marketing Workflows Campaigns Sales Sequences B…" at bounding box center [392, 196] width 785 height 392
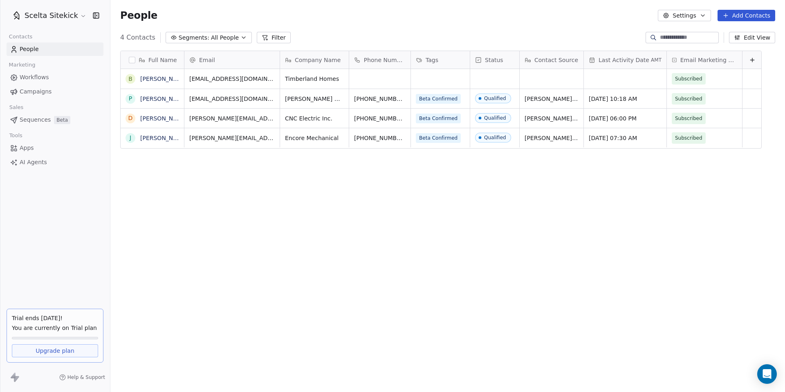
click at [736, 14] on button "Add Contacts" at bounding box center [746, 15] width 58 height 11
click at [743, 30] on span "Create new contact" at bounding box center [749, 33] width 56 height 9
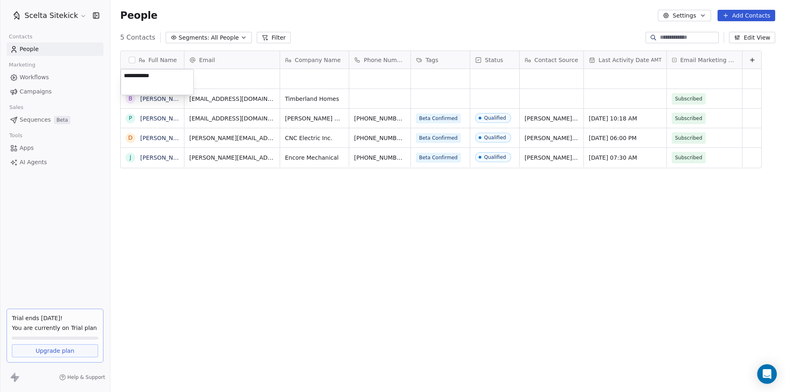
type textarea "**********"
click at [225, 79] on html "**********" at bounding box center [392, 196] width 785 height 392
click at [211, 78] on div "grid" at bounding box center [231, 79] width 95 height 20
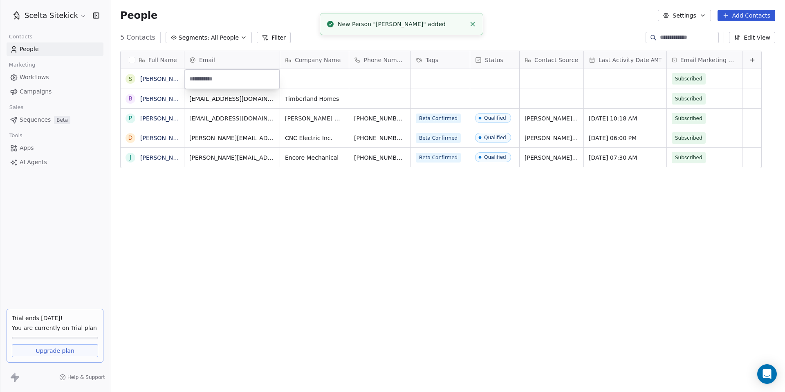
click at [224, 74] on input "email" at bounding box center [232, 79] width 92 height 16
paste input "**********"
type input "**********"
click at [339, 80] on html "**********" at bounding box center [392, 196] width 785 height 392
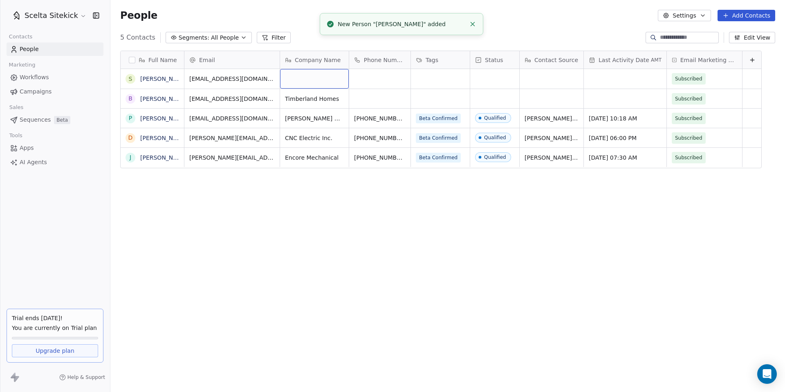
click at [320, 80] on div "grid" at bounding box center [314, 79] width 69 height 20
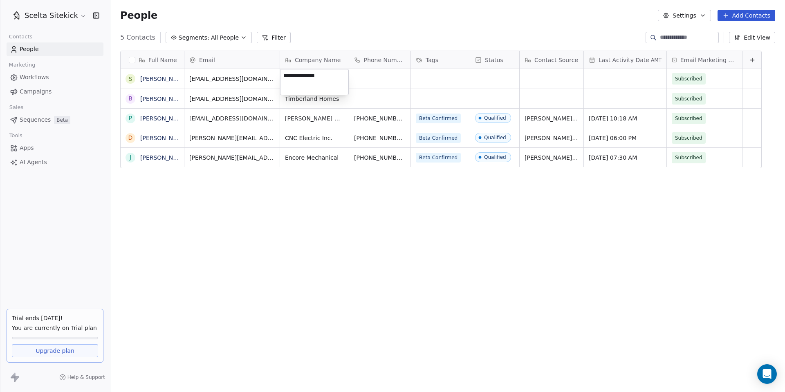
type textarea "**********"
click at [378, 79] on div "grid" at bounding box center [379, 79] width 61 height 20
type input "**********"
click at [380, 222] on html "Scelta Sitekick Contacts People Marketing Workflows Campaigns Sales Sequences B…" at bounding box center [392, 196] width 785 height 392
click at [445, 84] on div "grid" at bounding box center [440, 79] width 59 height 20
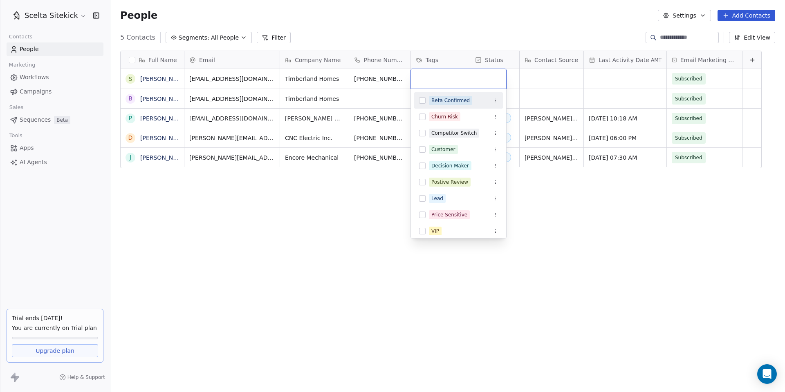
click at [423, 101] on button "Suggestions" at bounding box center [422, 100] width 7 height 7
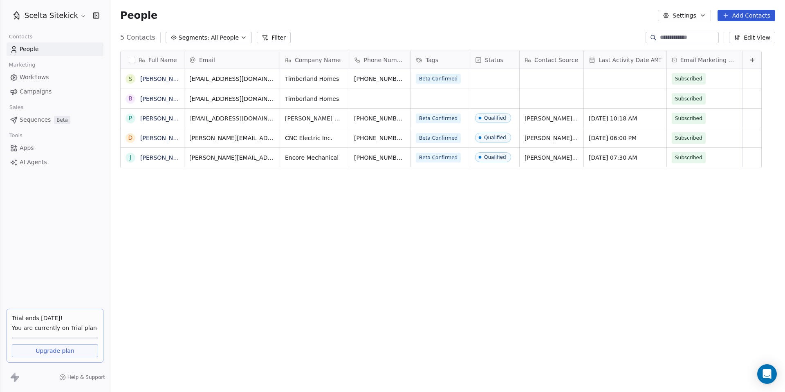
click at [526, 79] on html "Scelta Sitekick Contacts People Marketing Workflows Campaigns Sales Sequences B…" at bounding box center [392, 196] width 785 height 392
click at [492, 79] on div "grid" at bounding box center [494, 79] width 49 height 20
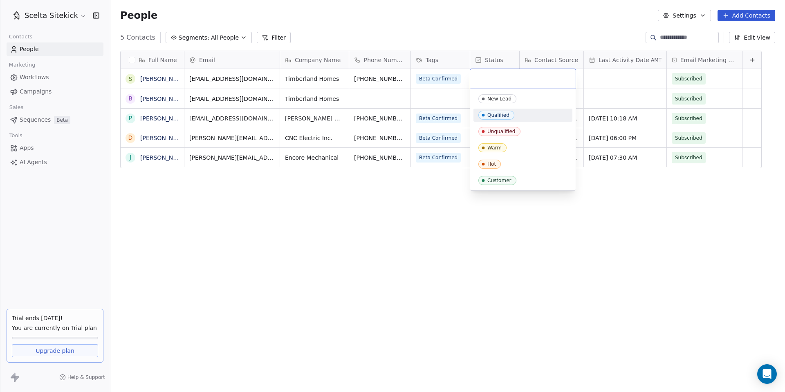
click at [491, 112] on div "Qualified" at bounding box center [498, 115] width 22 height 6
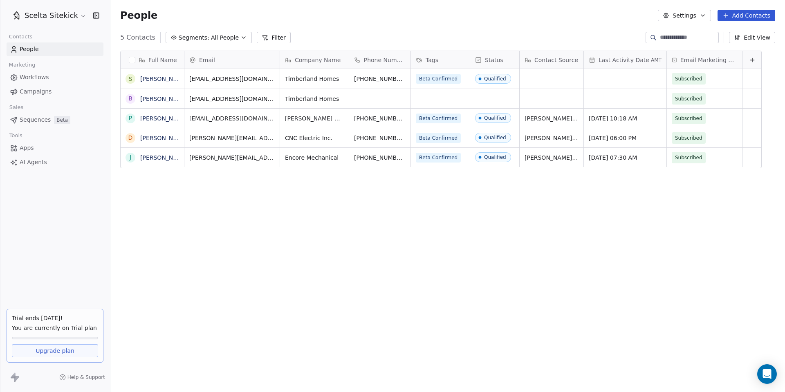
click at [434, 211] on div "Full Name S [PERSON_NAME] B [PERSON_NAME] P [PERSON_NAME] D [PERSON_NAME] J [PE…" at bounding box center [447, 216] width 674 height 345
click at [532, 81] on div "grid" at bounding box center [551, 79] width 64 height 20
type textarea "**********"
click at [531, 106] on div "grid" at bounding box center [551, 98] width 64 height 19
type textarea "**********"
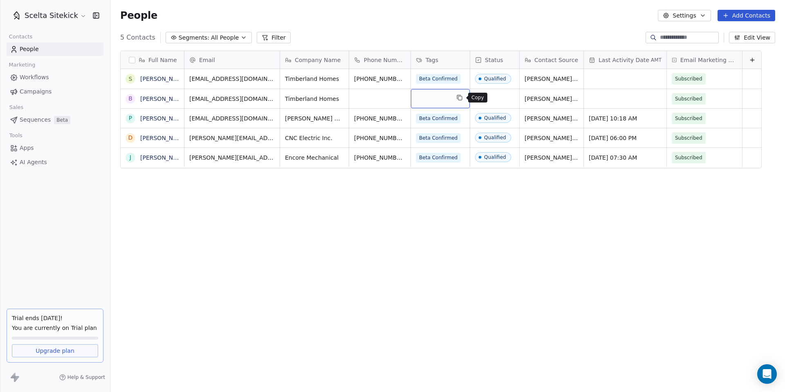
click at [457, 98] on icon "grid" at bounding box center [459, 97] width 4 height 4
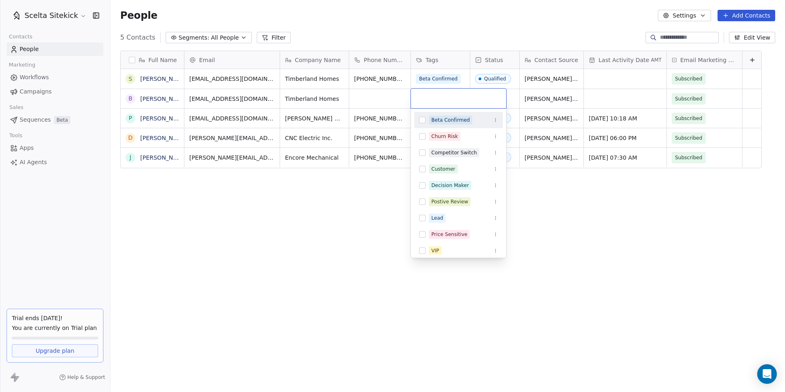
click at [435, 121] on div "Beta Confirmed" at bounding box center [450, 119] width 38 height 7
click at [514, 93] on html "Scelta Sitekick Contacts People Marketing Workflows Campaigns Sales Sequences B…" at bounding box center [392, 196] width 785 height 392
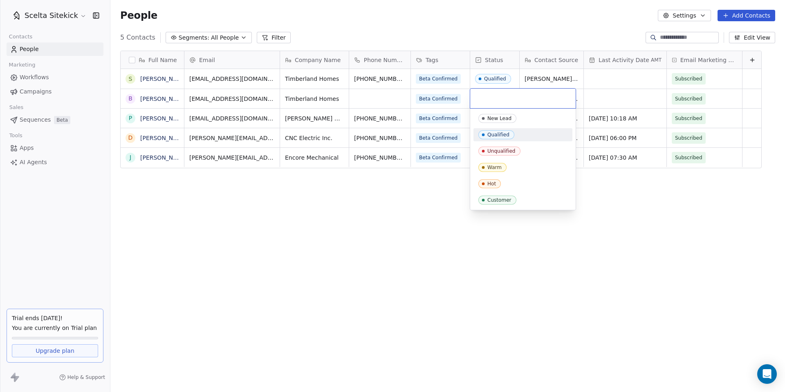
click at [489, 132] on div "Qualified" at bounding box center [498, 135] width 22 height 6
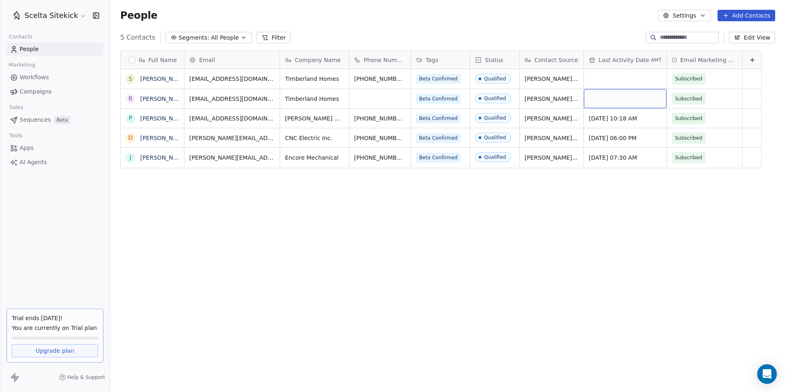
click at [609, 95] on div "grid" at bounding box center [625, 98] width 83 height 19
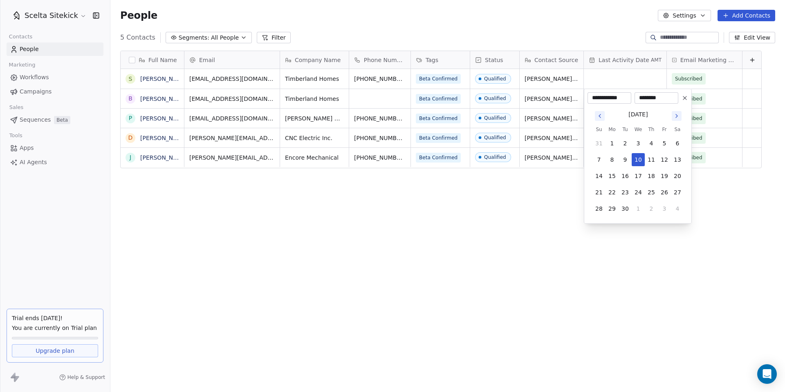
click at [601, 115] on icon "Go to previous month" at bounding box center [599, 116] width 7 height 7
click at [613, 208] on button "25" at bounding box center [611, 208] width 13 height 13
type input "**********"
click at [551, 201] on html "Scelta Sitekick Contacts People Marketing Workflows Campaigns Sales Sequences B…" at bounding box center [392, 196] width 785 height 392
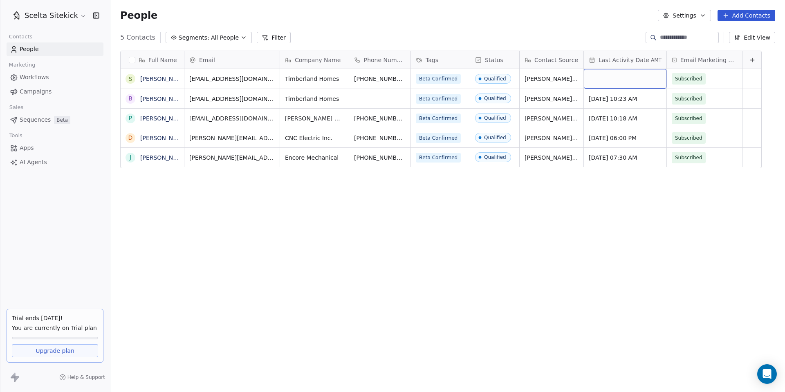
click at [600, 73] on div "grid" at bounding box center [625, 79] width 83 height 20
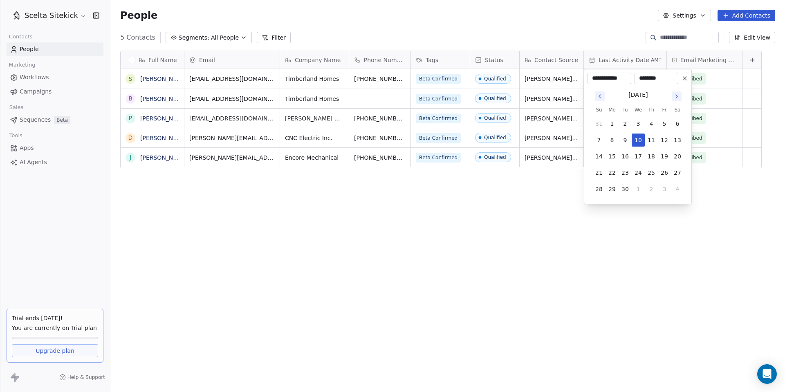
click at [598, 94] on icon "Go to previous month" at bounding box center [599, 96] width 7 height 7
click at [613, 190] on button "25" at bounding box center [611, 189] width 13 height 13
type input "**********"
click at [528, 228] on html "Scelta Sitekick Contacts People Marketing Workflows Campaigns Sales Sequences B…" at bounding box center [392, 196] width 785 height 392
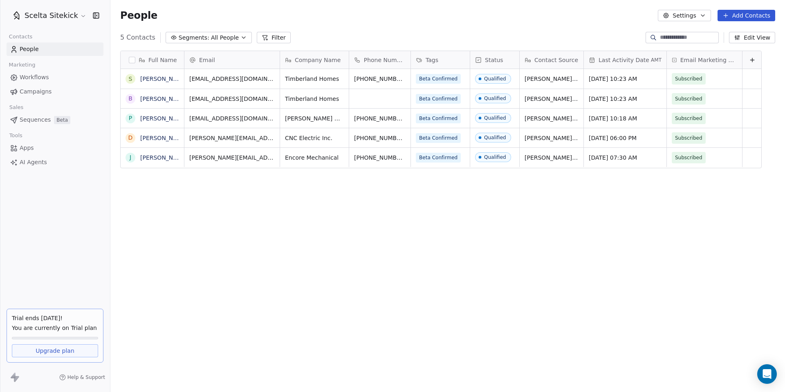
click at [542, 222] on div "Full Name S [PERSON_NAME] B [PERSON_NAME] P [PERSON_NAME] D [PERSON_NAME] J [PE…" at bounding box center [447, 216] width 674 height 345
click at [367, 186] on div "Full Name S [PERSON_NAME] B [PERSON_NAME] P [PERSON_NAME] D [PERSON_NAME] J [PE…" at bounding box center [447, 216] width 674 height 345
click at [300, 233] on div "Full Name S [PERSON_NAME] B [PERSON_NAME] P [PERSON_NAME] D [PERSON_NAME] J [PE…" at bounding box center [447, 216] width 674 height 345
click at [438, 78] on span "Beta Confirmed" at bounding box center [438, 79] width 45 height 10
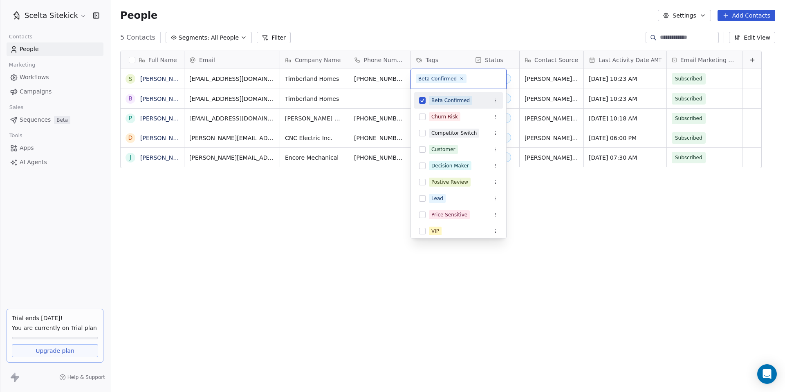
click at [497, 101] on icon "Suggestions" at bounding box center [495, 100] width 5 height 5
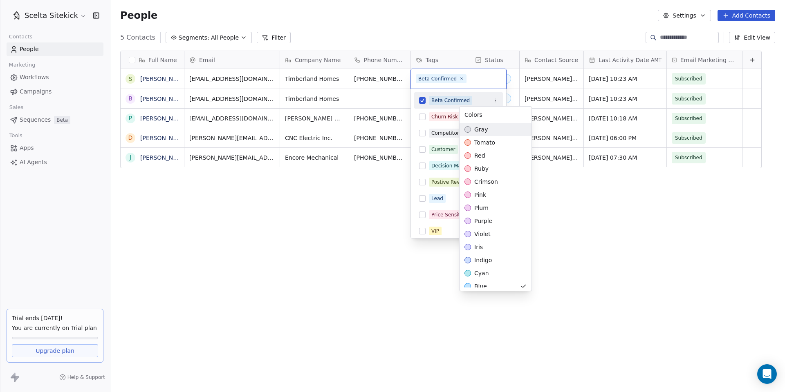
click at [372, 203] on html "Scelta Sitekick Contacts People Marketing Workflows Campaigns Sales Sequences B…" at bounding box center [392, 196] width 785 height 392
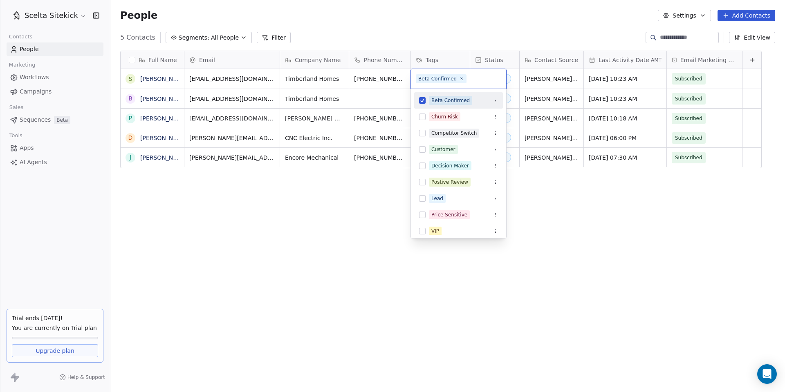
click at [676, 17] on html "Scelta Sitekick Contacts People Marketing Workflows Campaigns Sales Sequences B…" at bounding box center [392, 196] width 785 height 392
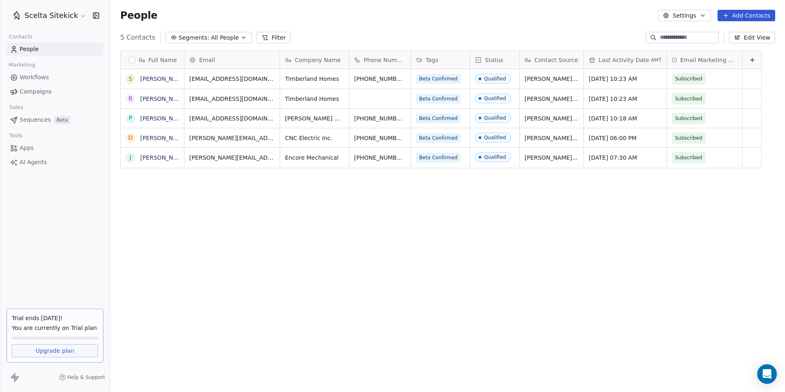
click at [677, 18] on button "Settings" at bounding box center [684, 15] width 53 height 11
click at [682, 45] on span "Tags" at bounding box center [684, 46] width 13 height 9
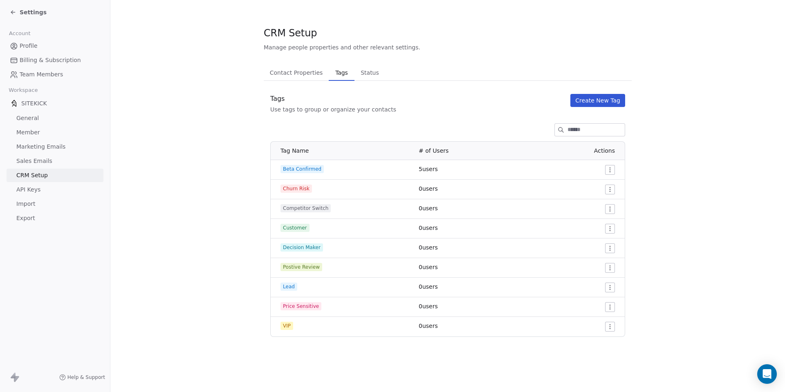
click at [611, 168] on html "Settings Account Profile Billing & Subscription Team Members Workspace SITEKICK…" at bounding box center [392, 196] width 785 height 392
click at [585, 188] on icon at bounding box center [583, 186] width 7 height 7
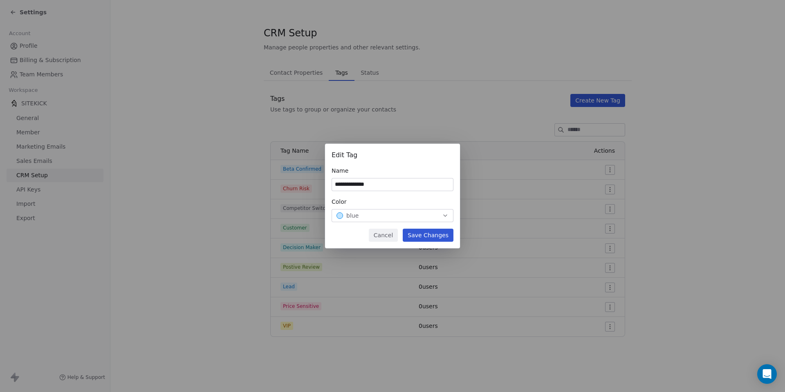
click at [335, 183] on input "**********" at bounding box center [392, 185] width 121 height 12
type input "**********"
click at [435, 236] on button "Save Changes" at bounding box center [428, 235] width 51 height 13
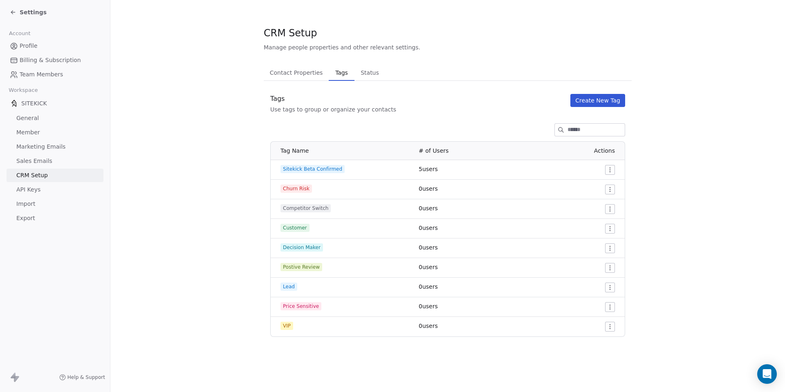
click at [718, 144] on section "CRM Setup Manage people properties and other relevant settings. Contact Propert…" at bounding box center [447, 181] width 674 height 363
click at [47, 42] on link "Profile" at bounding box center [55, 45] width 97 height 13
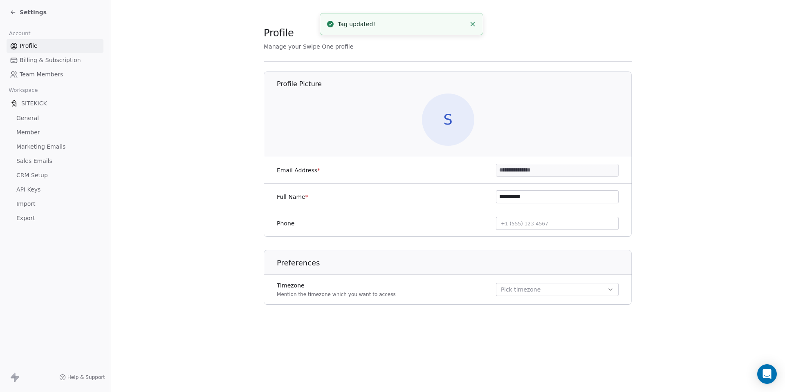
click at [36, 13] on span "Settings" at bounding box center [33, 12] width 27 height 8
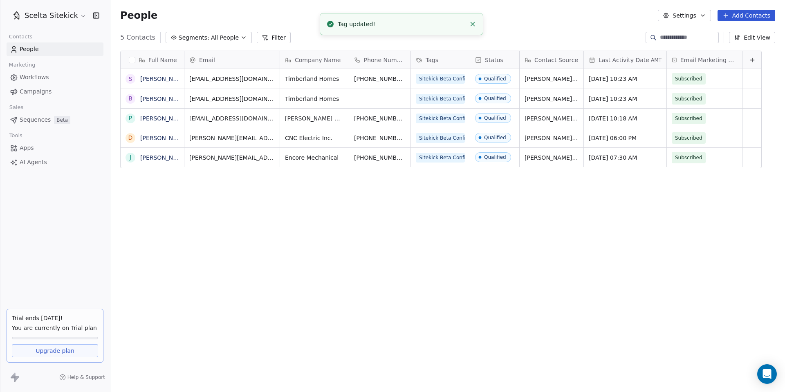
scroll to position [345, 674]
click at [322, 257] on div "Full Name S [PERSON_NAME] B [PERSON_NAME] P [PERSON_NAME] D [PERSON_NAME] J [PE…" at bounding box center [447, 216] width 674 height 345
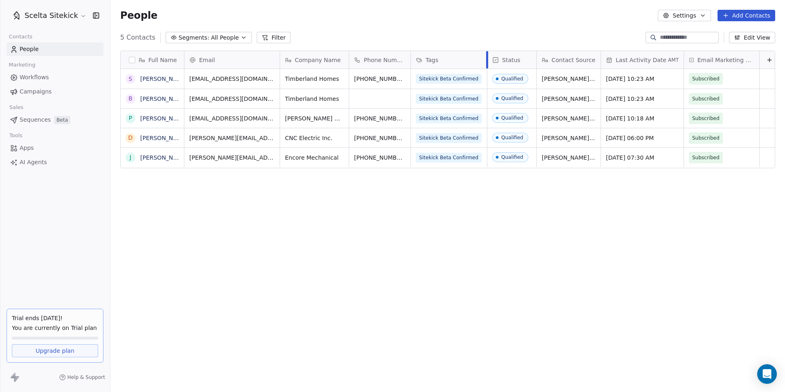
drag, startPoint x: 469, startPoint y: 56, endPoint x: 486, endPoint y: 58, distance: 17.2
click at [486, 58] on div at bounding box center [487, 60] width 2 height 18
click at [470, 269] on div "Full Name S [PERSON_NAME] B [PERSON_NAME] P [PERSON_NAME] D [PERSON_NAME] J [PE…" at bounding box center [447, 216] width 674 height 345
click at [289, 210] on div "Full Name S [PERSON_NAME] B [PERSON_NAME] P [PERSON_NAME] D [PERSON_NAME] J [PE…" at bounding box center [447, 216] width 674 height 345
click at [407, 230] on div "Full Name S [PERSON_NAME] B [PERSON_NAME] P [PERSON_NAME] D [PERSON_NAME] J [PE…" at bounding box center [447, 216] width 674 height 345
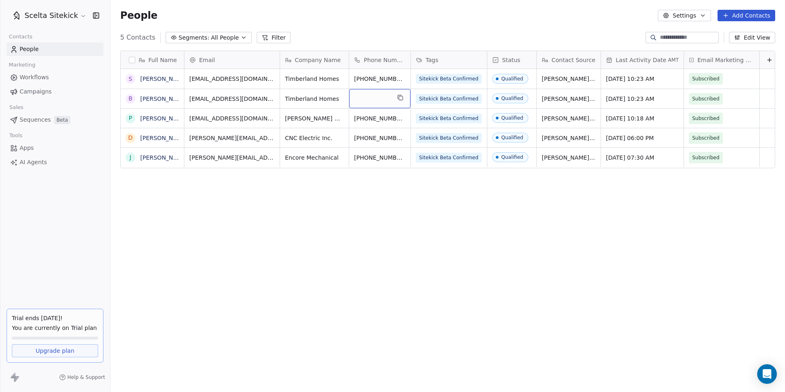
click at [416, 218] on div "Full Name S [PERSON_NAME] B [PERSON_NAME] P [PERSON_NAME] D [PERSON_NAME] J [PE…" at bounding box center [447, 216] width 674 height 345
click at [703, 16] on icon "button" at bounding box center [702, 16] width 3 height 2
click at [683, 29] on span "Contact Properties" at bounding box center [704, 33] width 53 height 9
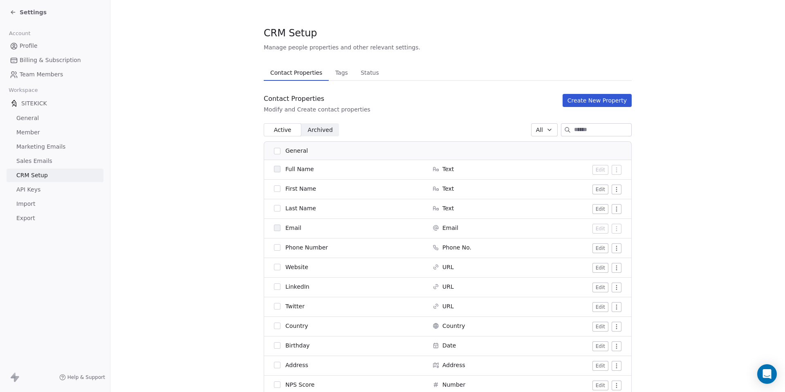
click at [342, 76] on span "Tags" at bounding box center [341, 72] width 19 height 11
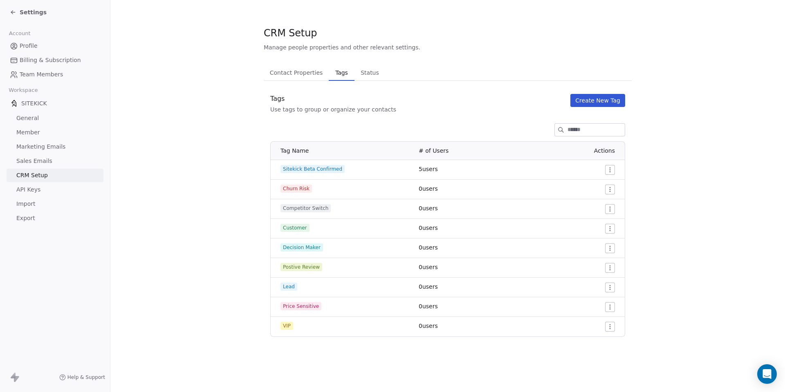
click at [601, 100] on button "Create New Tag" at bounding box center [597, 100] width 55 height 13
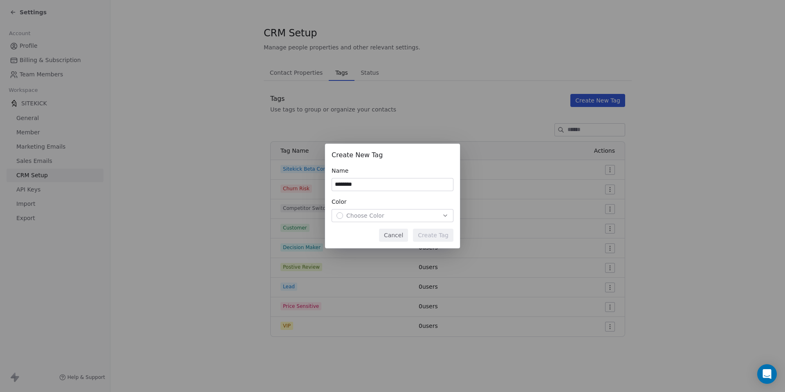
type input "********"
click at [372, 217] on span "Choose Color" at bounding box center [365, 216] width 38 height 8
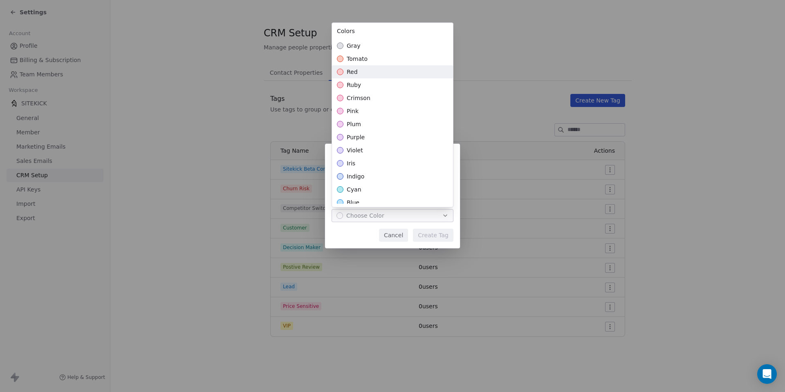
click at [357, 72] on div "red" at bounding box center [392, 71] width 121 height 13
click at [437, 238] on div "Create New Tag Name ******** Color red Cancel Create Tag" at bounding box center [392, 196] width 785 height 105
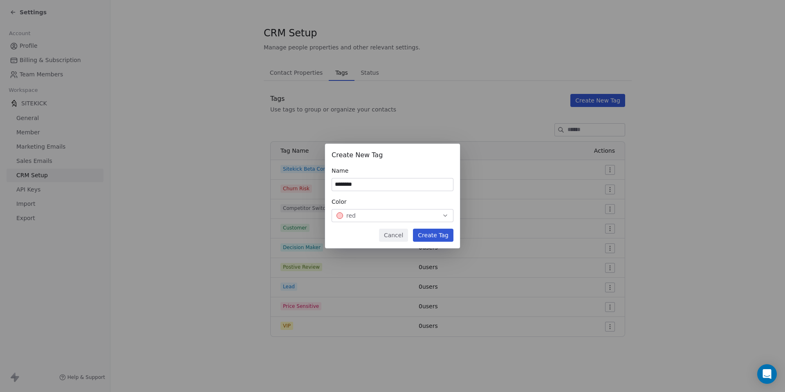
click at [430, 237] on button "Create Tag" at bounding box center [433, 235] width 40 height 13
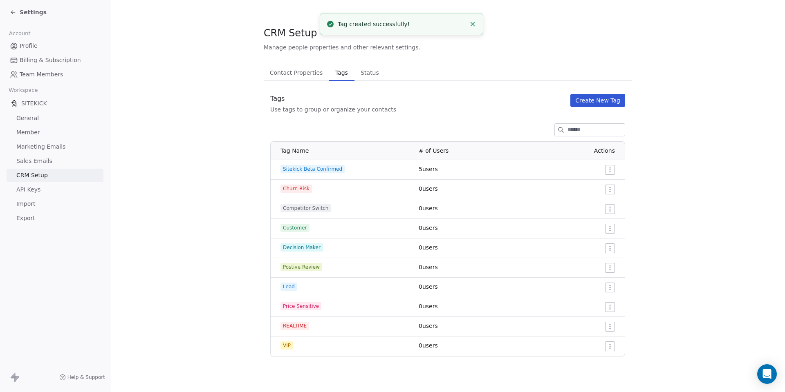
click at [40, 46] on link "Profile" at bounding box center [55, 45] width 97 height 13
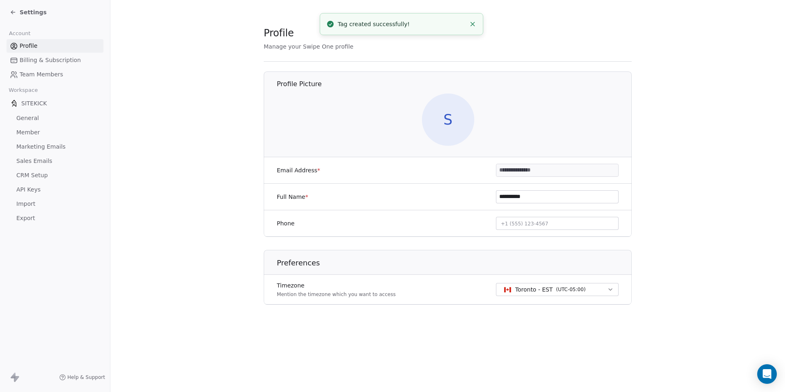
click at [441, 117] on span "S" at bounding box center [448, 120] width 52 height 52
click at [12, 12] on icon at bounding box center [13, 12] width 7 height 7
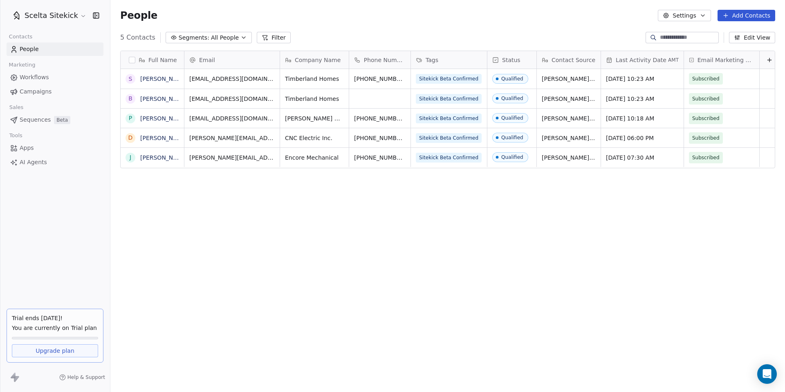
scroll to position [345, 674]
click at [271, 240] on div "Full Name S [PERSON_NAME] B [PERSON_NAME] P [PERSON_NAME] D [PERSON_NAME] J [PE…" at bounding box center [447, 216] width 674 height 345
